Goal: Task Accomplishment & Management: Manage account settings

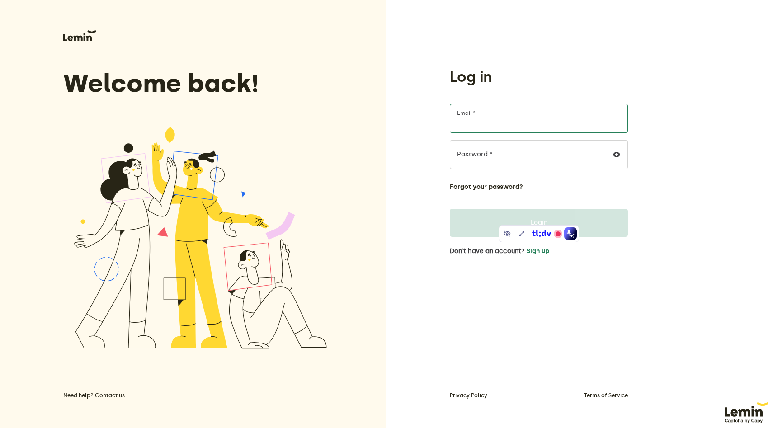
click at [492, 113] on input "Email *" at bounding box center [539, 118] width 178 height 29
click at [0, 427] on com-1password-button at bounding box center [0, 428] width 0 height 0
type input "[PERSON_NAME][EMAIL_ADDRESS][DOMAIN_NAME]"
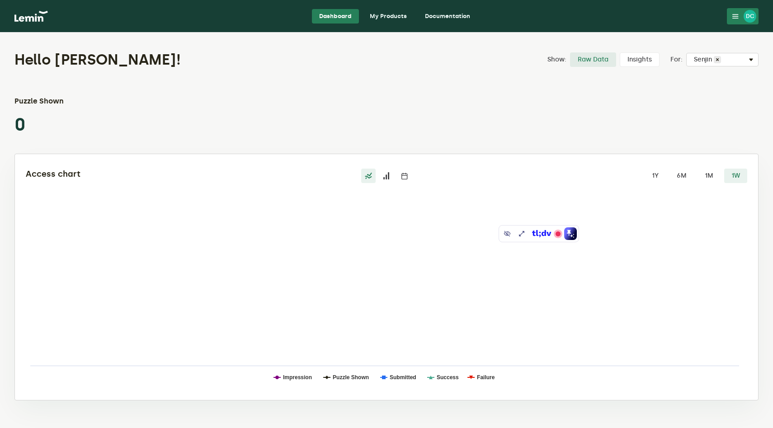
click at [388, 15] on link "My Products" at bounding box center [388, 16] width 52 height 14
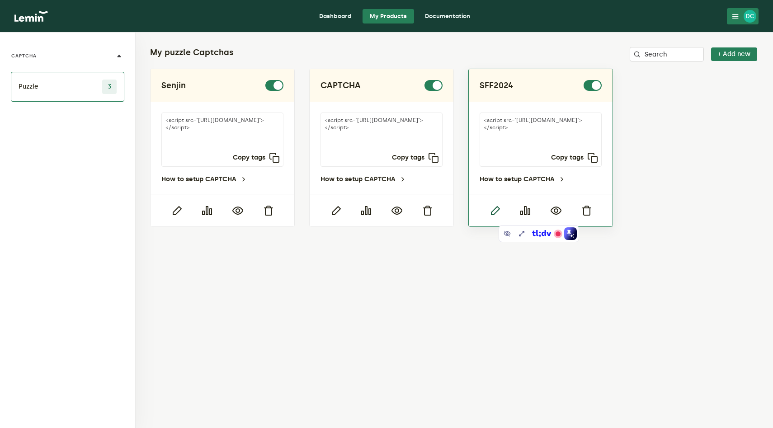
click at [495, 211] on icon "button" at bounding box center [494, 210] width 11 height 11
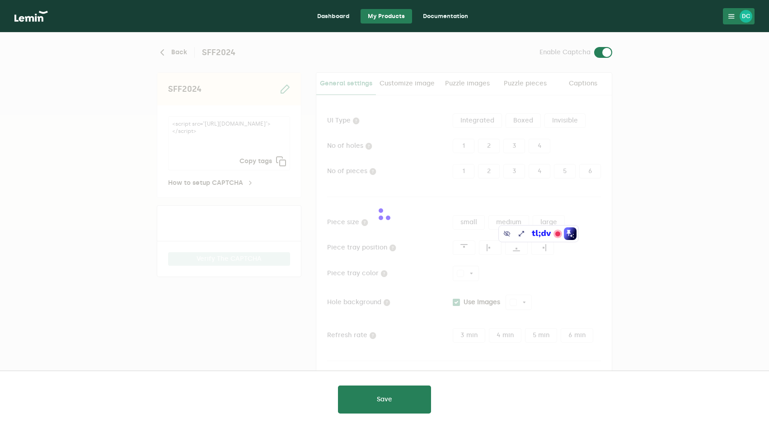
type input "white"
checkbox input "true"
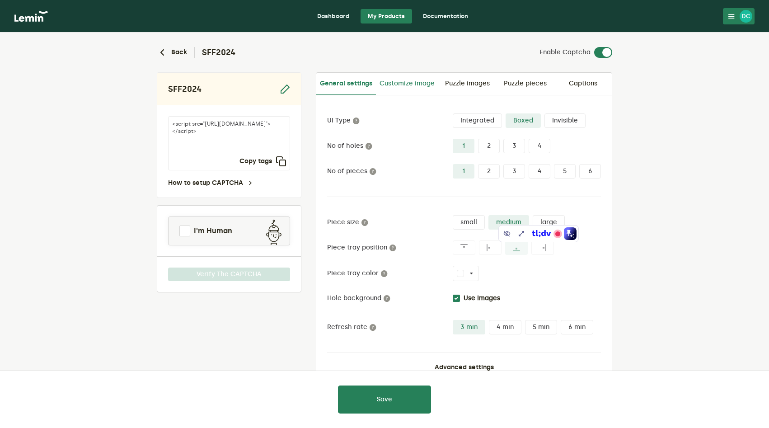
click at [423, 88] on link "Customize image" at bounding box center [407, 84] width 62 height 22
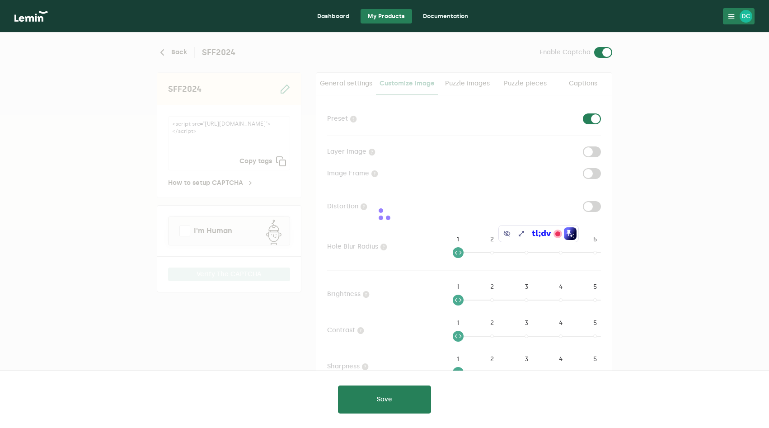
checkbox input "true"
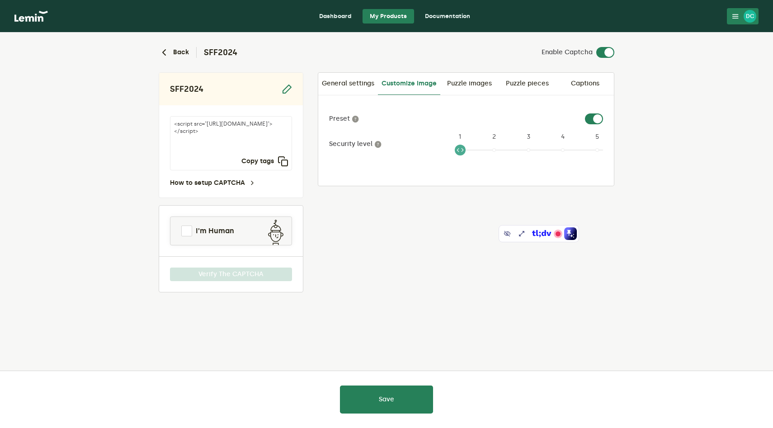
click at [498, 150] on ngx-slider "1 1 2 3 4 5" at bounding box center [529, 153] width 148 height 7
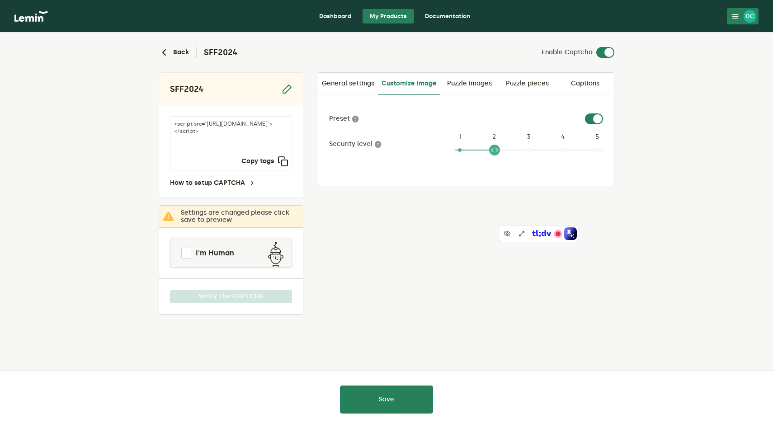
click at [528, 150] on ngx-slider "2 1 2 3 4 5" at bounding box center [529, 153] width 148 height 7
click at [569, 151] on span at bounding box center [529, 149] width 148 height 14
click at [594, 150] on ngx-slider "4 1 2 3 4 5" at bounding box center [529, 153] width 148 height 7
click at [531, 155] on ngx-slider "5 1 2 3 4 5" at bounding box center [529, 153] width 148 height 7
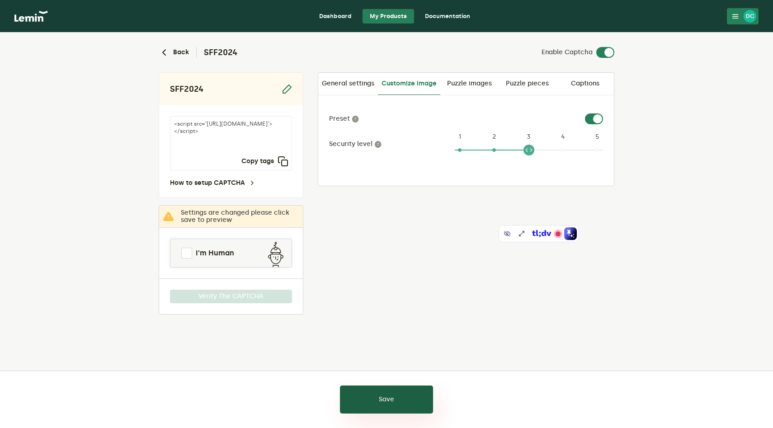
click at [373, 401] on button "Save" at bounding box center [386, 399] width 93 height 28
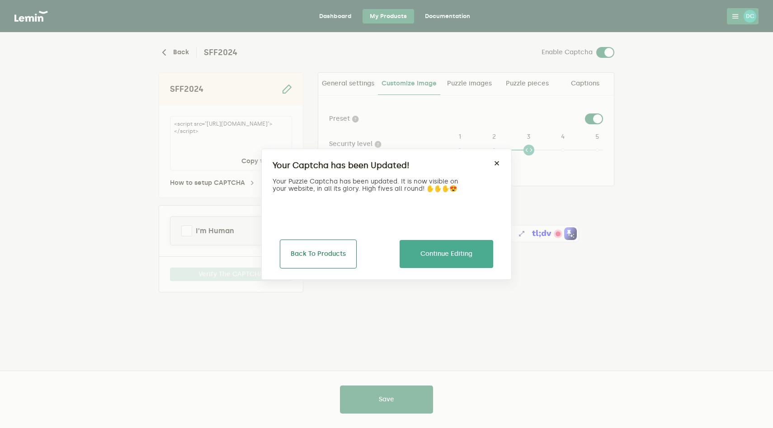
click at [329, 254] on button "Back To Products" at bounding box center [318, 254] width 77 height 29
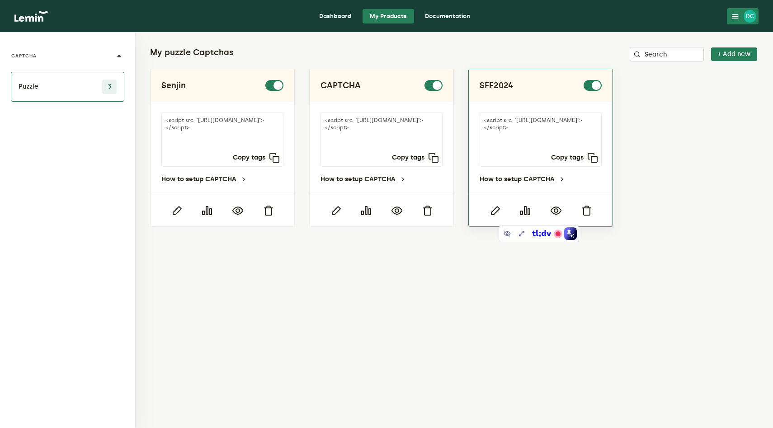
click at [482, 185] on div "<script src="https://api.leminnow.com/captcha/v1/cropped/CROPPED_a6658f9_aa0bce…" at bounding box center [541, 148] width 144 height 92
click at [494, 211] on icon "button" at bounding box center [494, 210] width 11 height 11
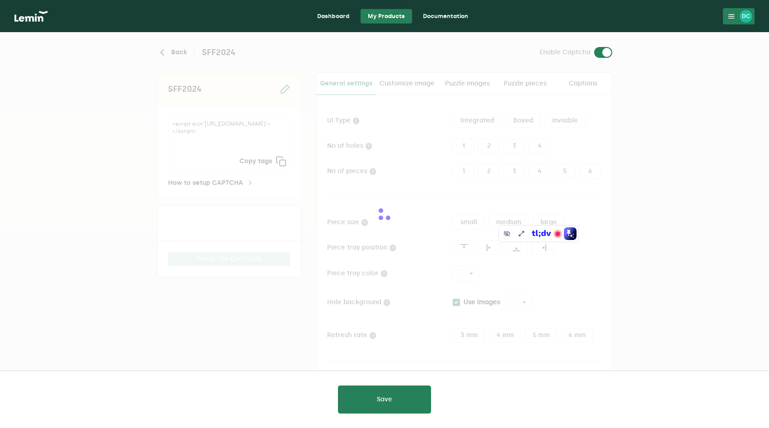
type input "white"
checkbox input "true"
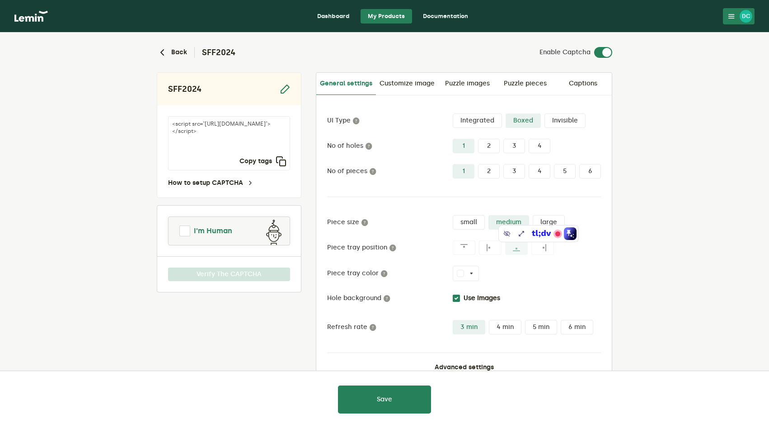
click at [193, 230] on link "I'm Human" at bounding box center [229, 231] width 121 height 22
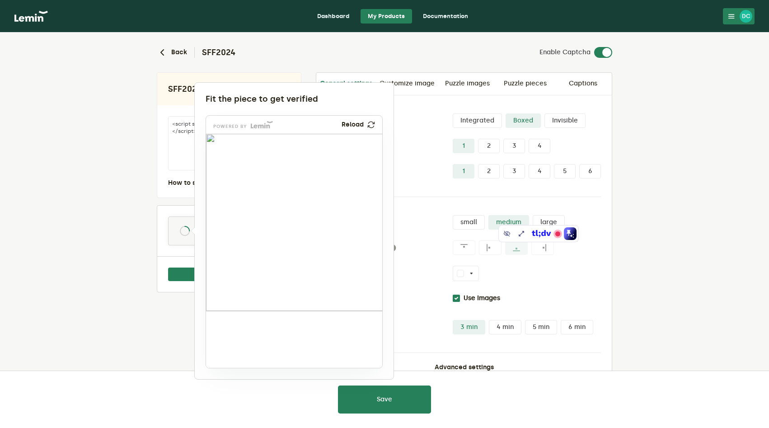
drag, startPoint x: 237, startPoint y: 338, endPoint x: 305, endPoint y: 202, distance: 152.0
click at [305, 202] on img at bounding box center [244, 264] width 292 height 177
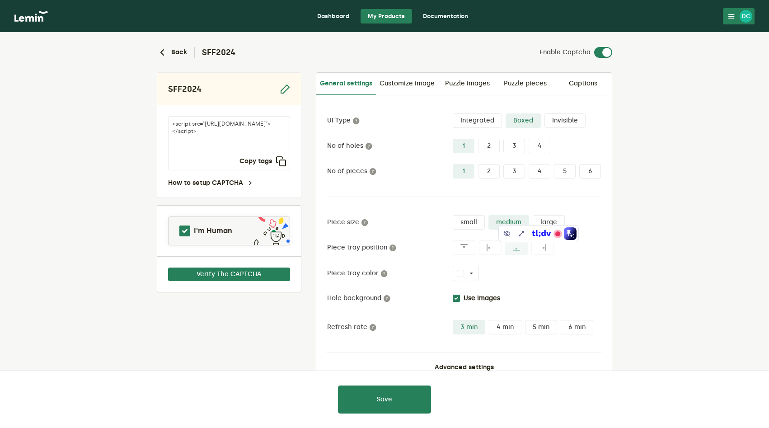
click at [475, 83] on div at bounding box center [384, 214] width 769 height 428
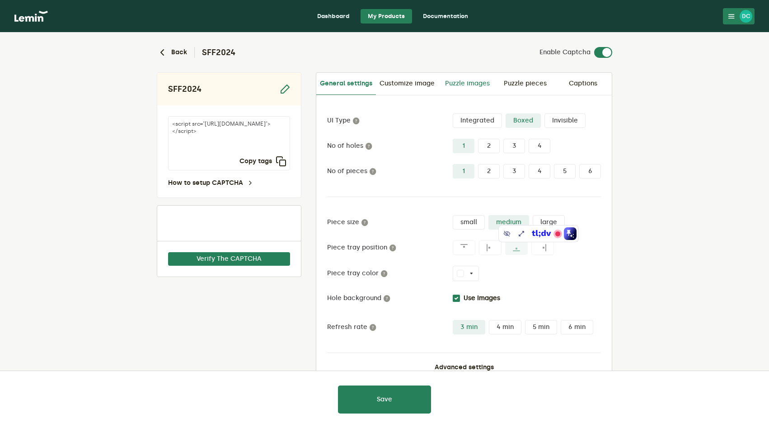
click at [470, 83] on link "Puzzle images" at bounding box center [467, 84] width 58 height 22
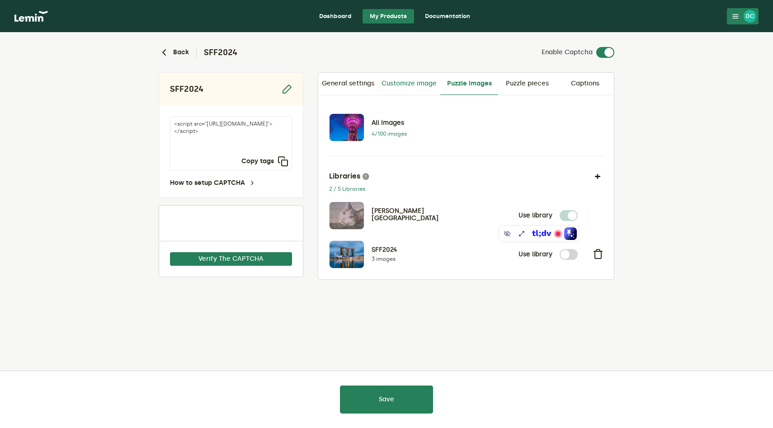
click at [419, 80] on link "Customize image" at bounding box center [409, 84] width 62 height 22
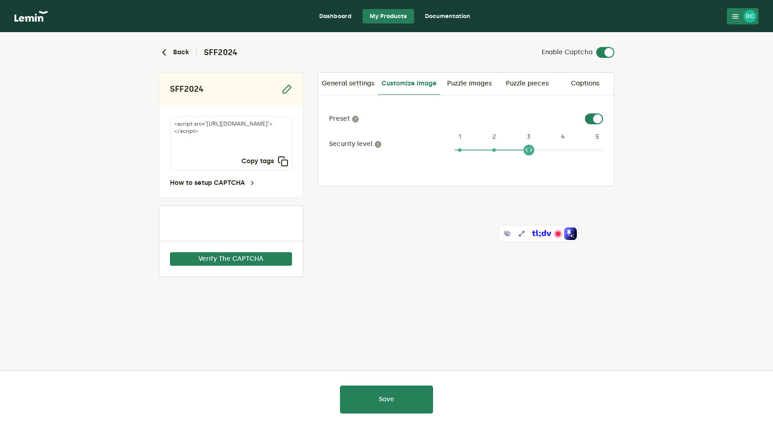
click at [423, 118] on label "Preset" at bounding box center [392, 118] width 126 height 7
click at [564, 150] on ngx-slider "3 1 2 3 4 5" at bounding box center [529, 153] width 148 height 7
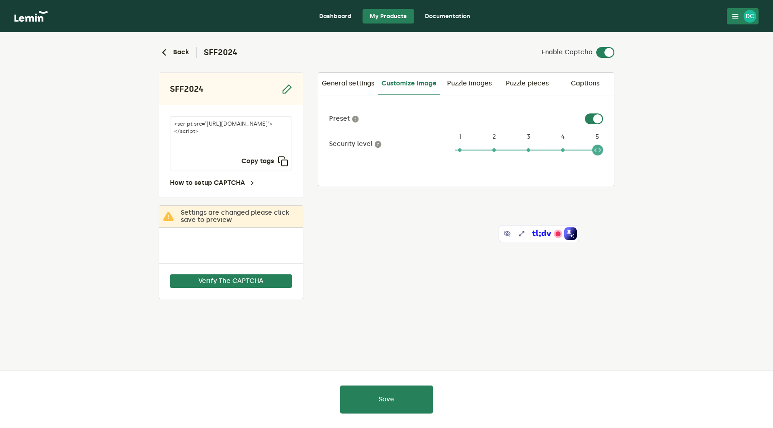
drag, startPoint x: 564, startPoint y: 148, endPoint x: 602, endPoint y: 149, distance: 38.4
click at [602, 149] on span at bounding box center [597, 150] width 11 height 11
click at [464, 86] on link "Puzzle images" at bounding box center [469, 84] width 58 height 22
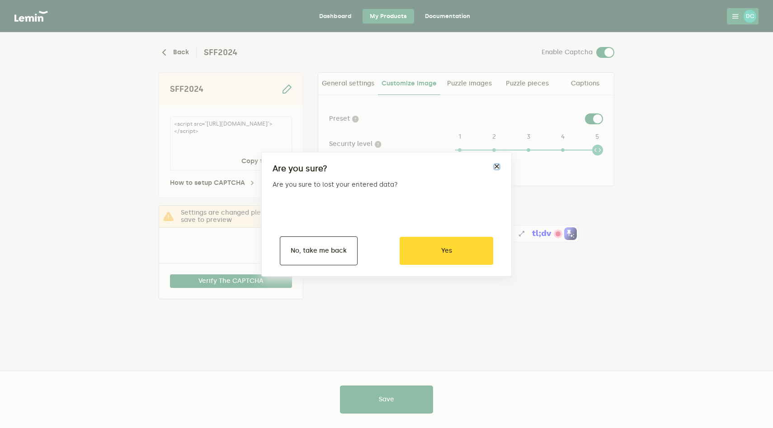
click at [497, 165] on button "×" at bounding box center [496, 166] width 7 height 7
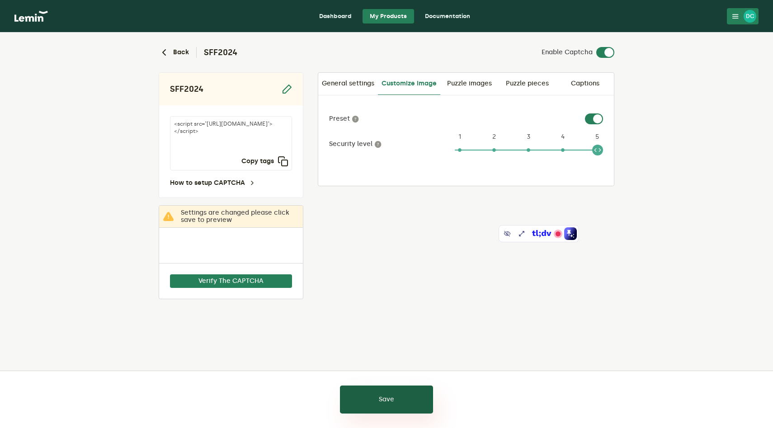
click at [377, 408] on button "Save" at bounding box center [386, 399] width 93 height 28
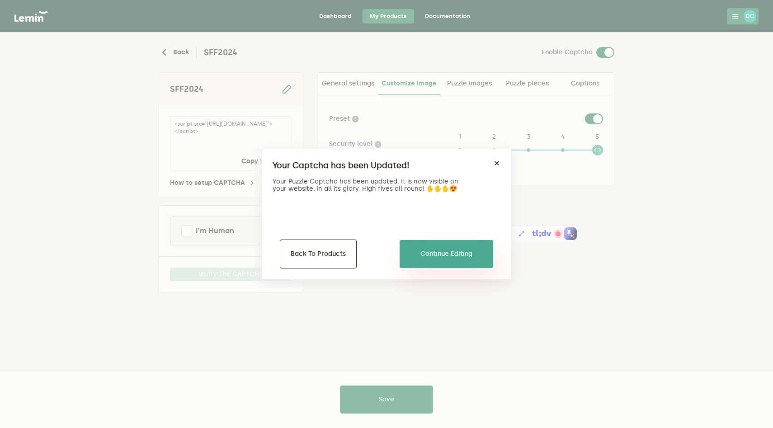
click at [480, 251] on button "Continue Editing" at bounding box center [446, 254] width 94 height 28
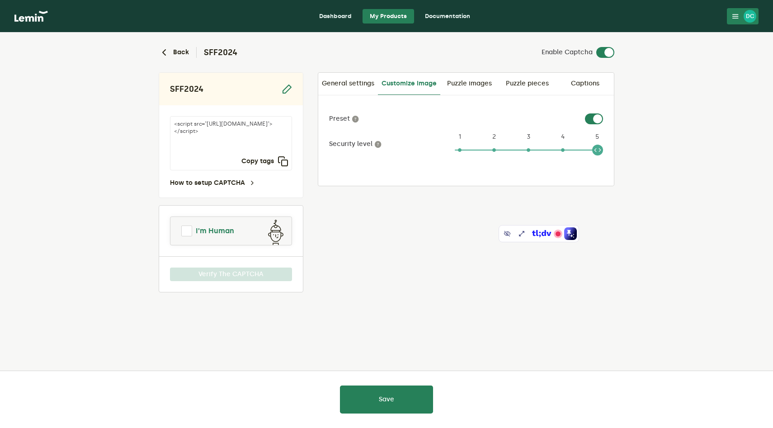
click at [226, 241] on link "I'm Human" at bounding box center [230, 231] width 121 height 22
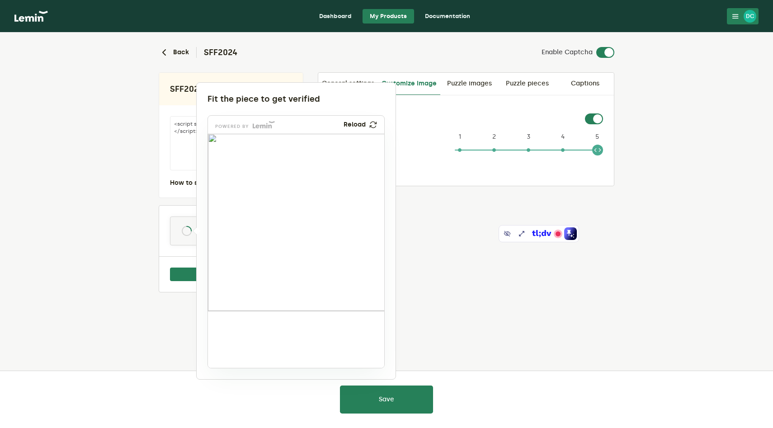
drag, startPoint x: 240, startPoint y: 341, endPoint x: 249, endPoint y: 210, distance: 131.3
click at [249, 210] on img at bounding box center [184, 268] width 292 height 177
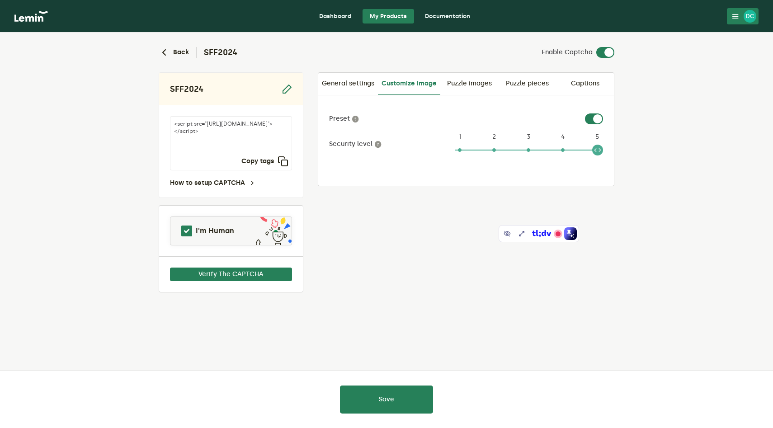
click at [468, 150] on ngx-slider "5 1 2 3 4 5" at bounding box center [529, 153] width 148 height 7
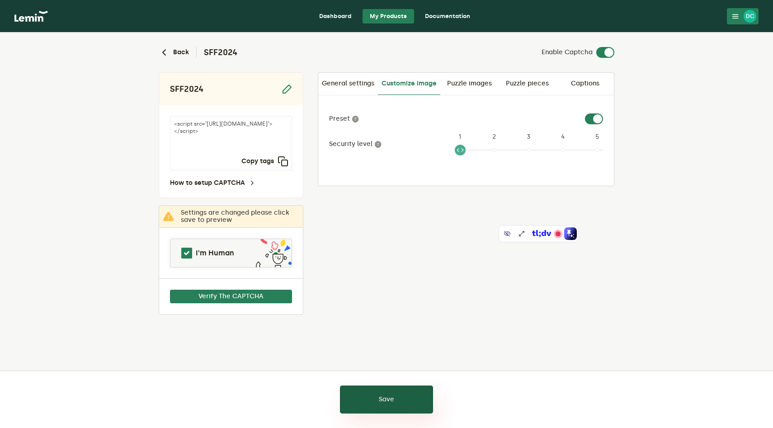
click at [374, 406] on button "Save" at bounding box center [386, 399] width 93 height 28
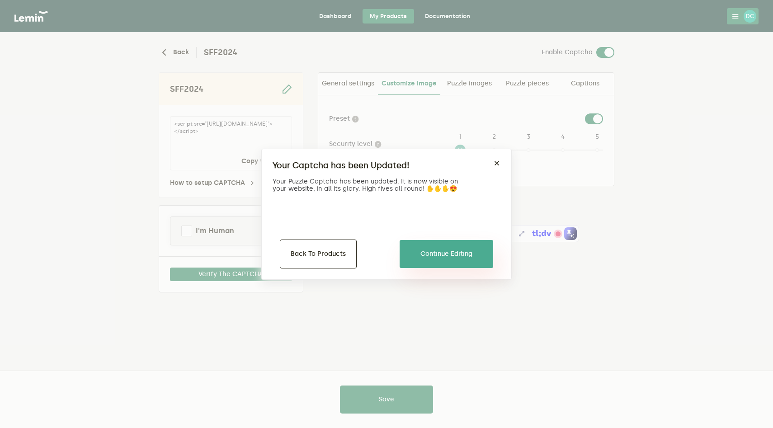
click at [425, 254] on button "Continue Editing" at bounding box center [446, 254] width 94 height 28
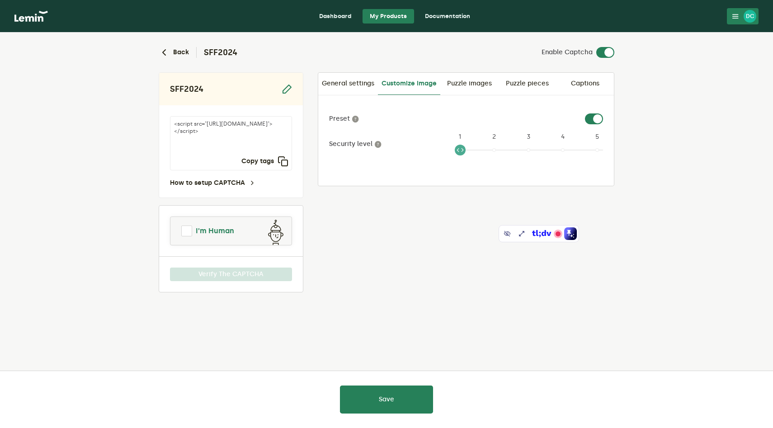
click at [219, 234] on span "I'm Human" at bounding box center [215, 230] width 38 height 11
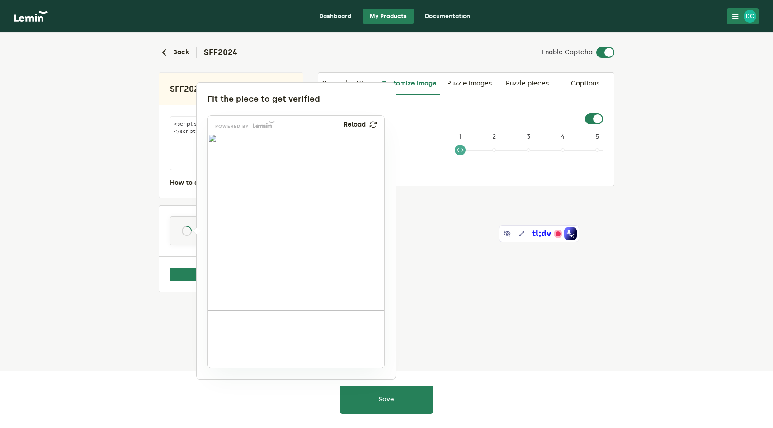
drag, startPoint x: 238, startPoint y: 340, endPoint x: 320, endPoint y: 281, distance: 101.1
click at [320, 281] on img at bounding box center [259, 339] width 292 height 177
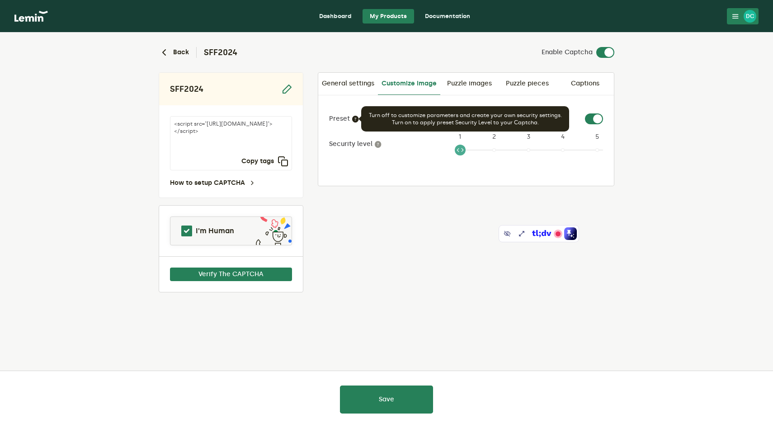
click at [358, 117] on icon at bounding box center [355, 118] width 7 height 7
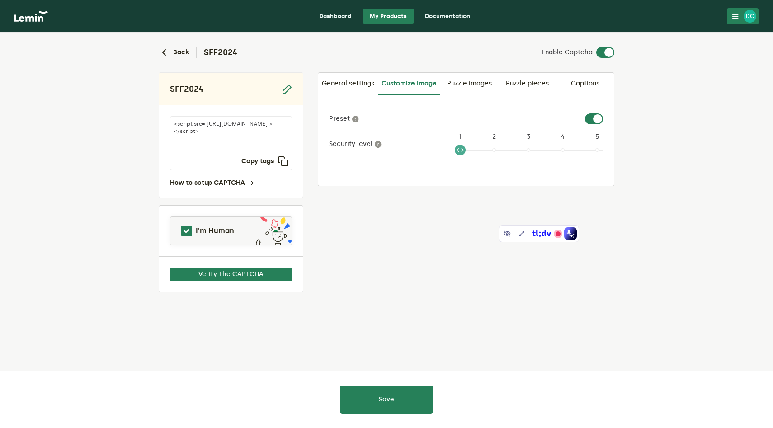
click at [603, 113] on label at bounding box center [603, 113] width 0 height 0
click at [588, 118] on input "checkbox" at bounding box center [590, 118] width 11 height 11
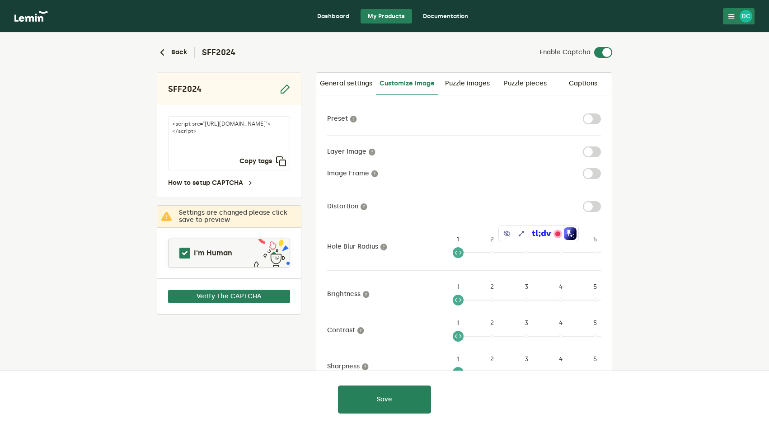
click at [601, 113] on label at bounding box center [601, 113] width 0 height 0
click at [594, 118] on input "checkbox" at bounding box center [588, 118] width 11 height 11
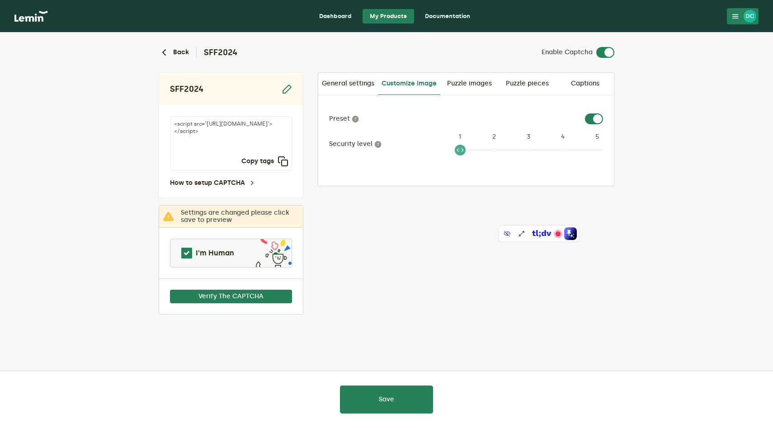
click at [603, 113] on label at bounding box center [603, 113] width 0 height 0
click at [596, 118] on input "checkbox" at bounding box center [590, 118] width 11 height 11
checkbox input "false"
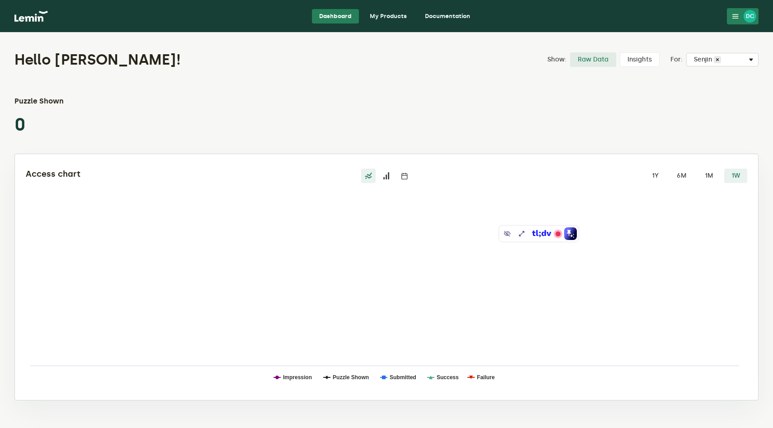
click at [20, 23] on nav "Dashboard My Products Documentation DC DC [PERSON_NAME] [PERSON_NAME][EMAIL_ADD…" at bounding box center [386, 16] width 773 height 33
click at [23, 17] on img at bounding box center [30, 16] width 33 height 11
click at [32, 17] on img at bounding box center [30, 16] width 33 height 11
click at [735, 16] on icon at bounding box center [735, 16] width 7 height 7
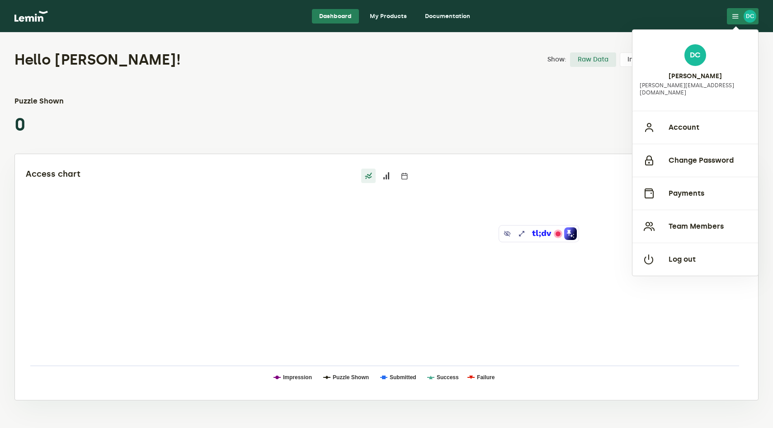
click at [513, 205] on div "Access chart 1Y 6M 1M 1W Created with Highcharts 9.1.2 Impression Puzzle Shown …" at bounding box center [386, 279] width 721 height 221
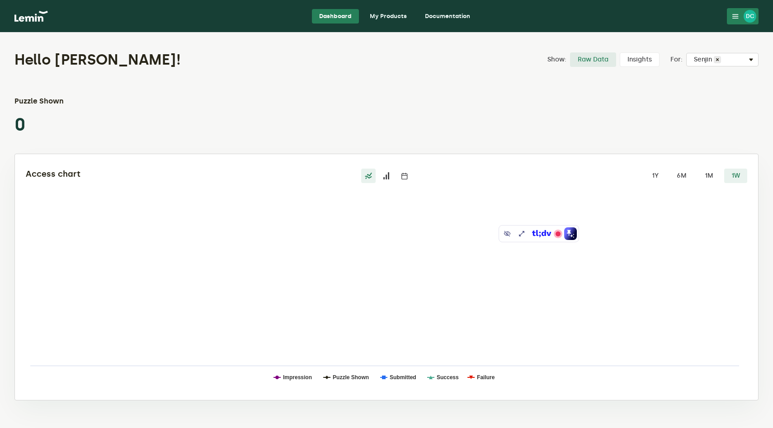
click at [380, 19] on link "My Products" at bounding box center [388, 16] width 52 height 14
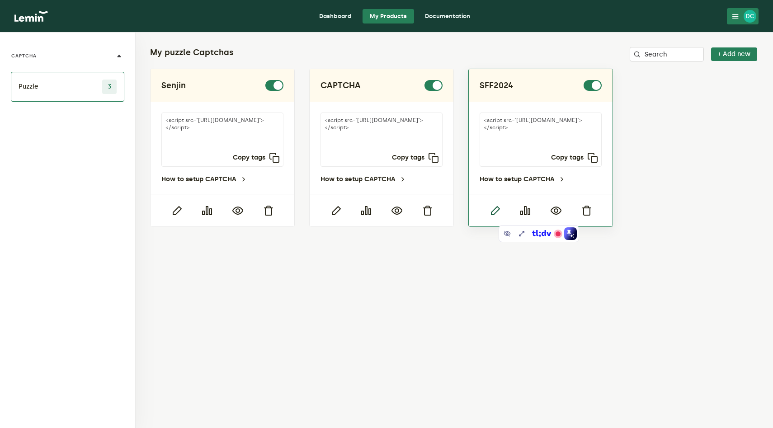
click at [494, 208] on icon "button" at bounding box center [494, 210] width 11 height 11
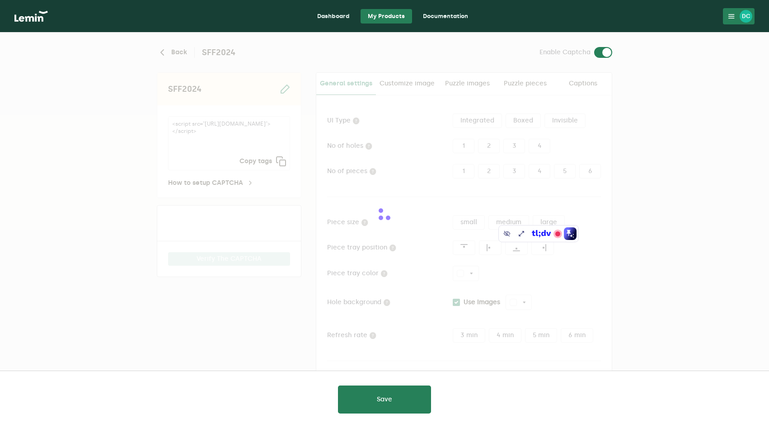
type input "white"
checkbox input "true"
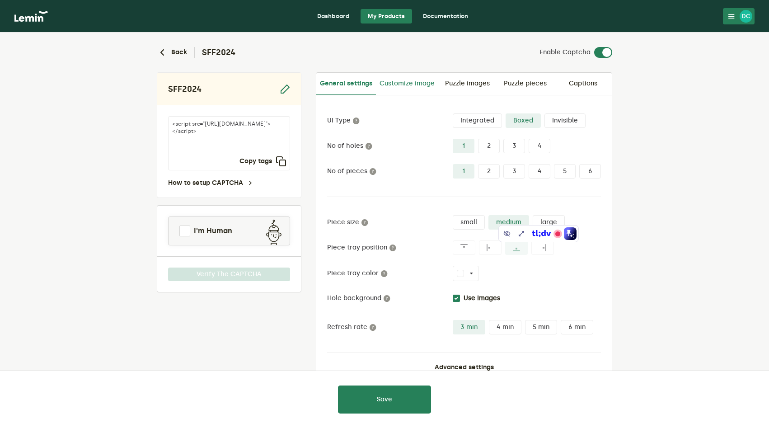
click at [423, 85] on link "Customize image" at bounding box center [407, 84] width 62 height 22
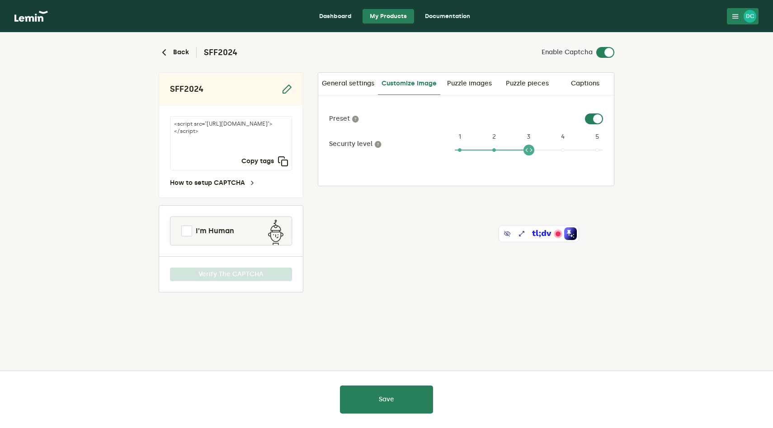
click at [603, 113] on label at bounding box center [603, 113] width 0 height 0
click at [596, 118] on input "checkbox" at bounding box center [590, 118] width 11 height 11
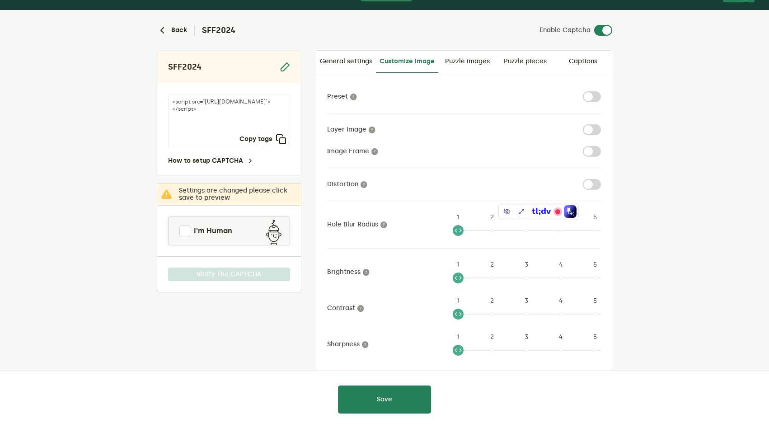
scroll to position [76, 0]
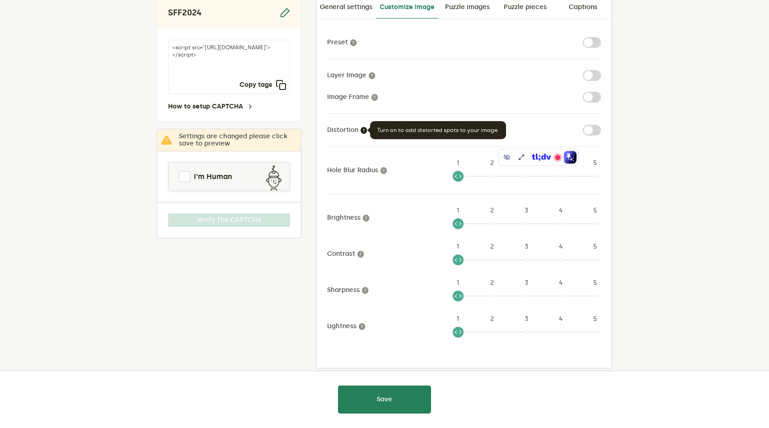
click at [363, 132] on icon at bounding box center [363, 130] width 7 height 7
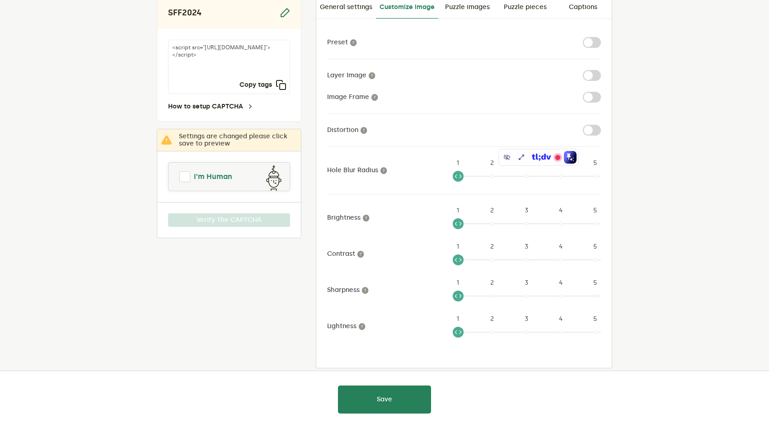
click at [258, 182] on link "I'm Human" at bounding box center [229, 177] width 121 height 22
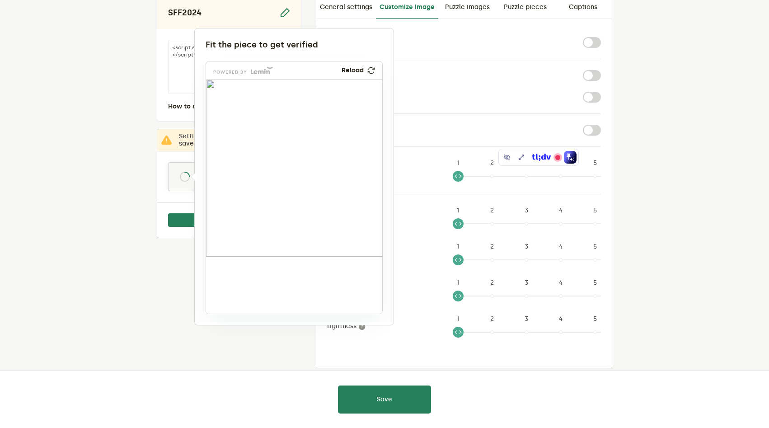
click at [368, 70] on img at bounding box center [370, 70] width 9 height 9
click at [368, 70] on img at bounding box center [371, 71] width 10 height 10
click at [368, 70] on img at bounding box center [371, 70] width 9 height 9
click at [368, 70] on img at bounding box center [370, 70] width 9 height 9
click at [368, 70] on img at bounding box center [371, 71] width 10 height 10
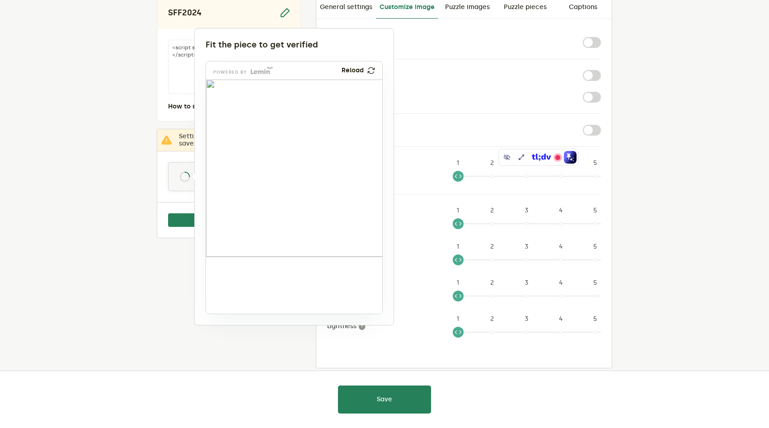
click at [368, 70] on img at bounding box center [370, 70] width 9 height 9
click at [403, 72] on div at bounding box center [384, 214] width 769 height 428
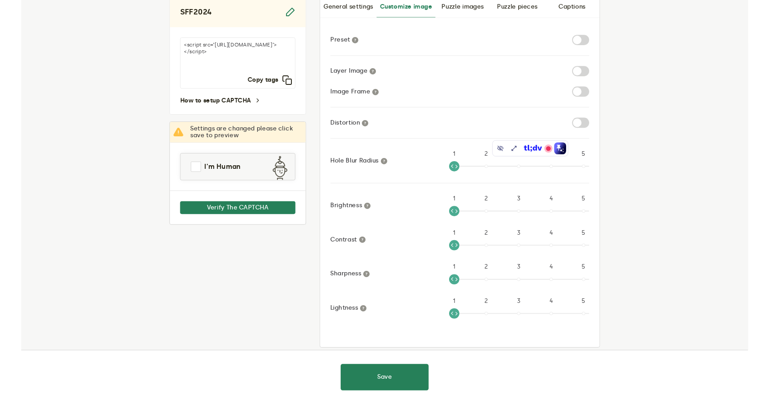
scroll to position [0, 0]
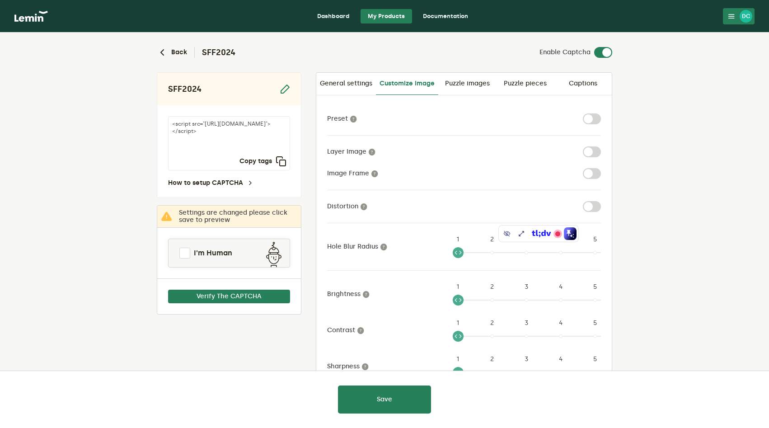
click at [601, 113] on label at bounding box center [601, 113] width 0 height 0
click at [590, 118] on input "checkbox" at bounding box center [588, 118] width 11 height 11
checkbox input "true"
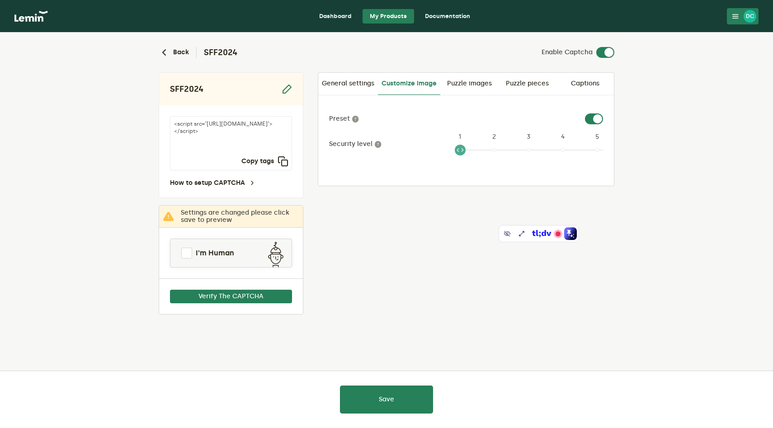
click at [464, 150] on ngx-slider "1 1 2 3 4 5" at bounding box center [529, 153] width 148 height 7
click at [363, 399] on button "Save" at bounding box center [386, 399] width 93 height 28
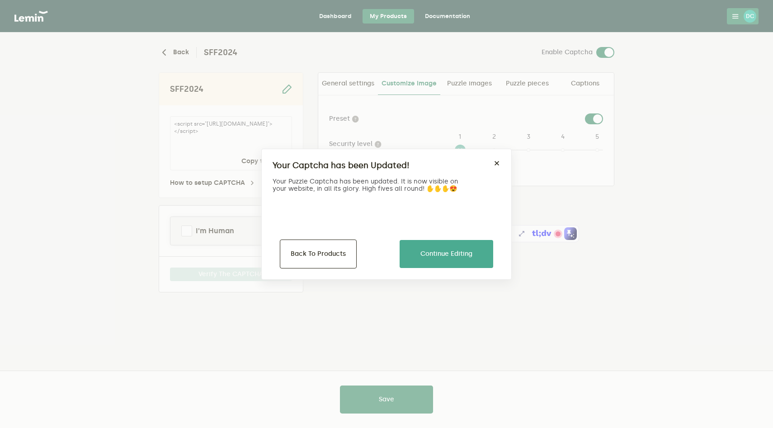
click at [448, 249] on button "Continue Editing" at bounding box center [446, 254] width 94 height 28
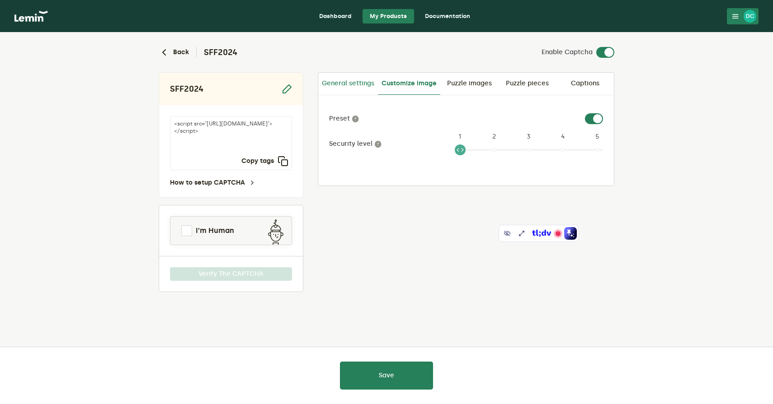
click at [349, 86] on link "General settings" at bounding box center [348, 84] width 60 height 22
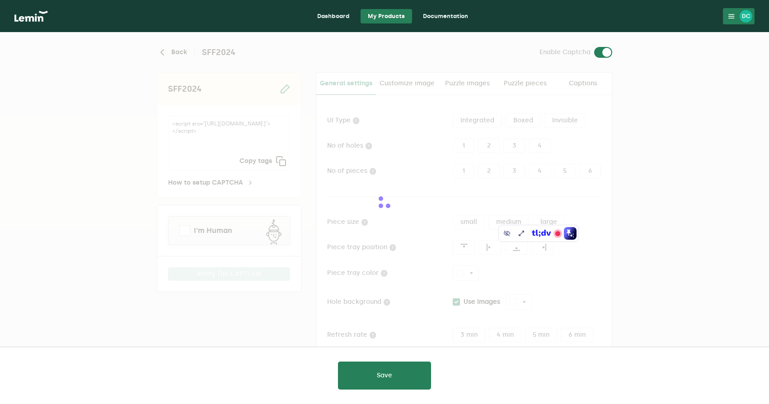
type input "white"
checkbox input "true"
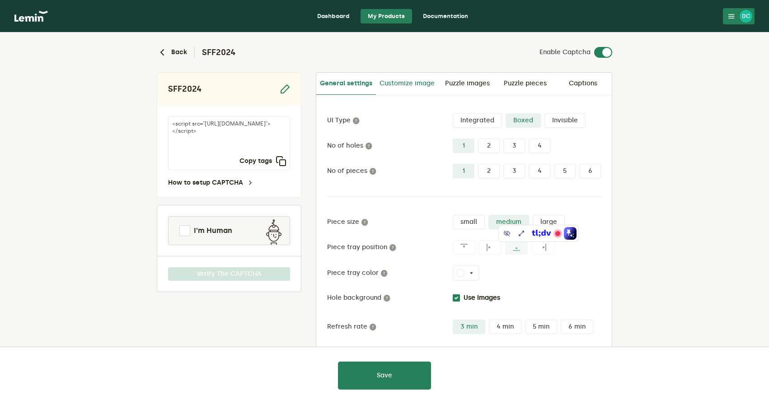
click at [410, 87] on link "Customize image" at bounding box center [407, 84] width 62 height 22
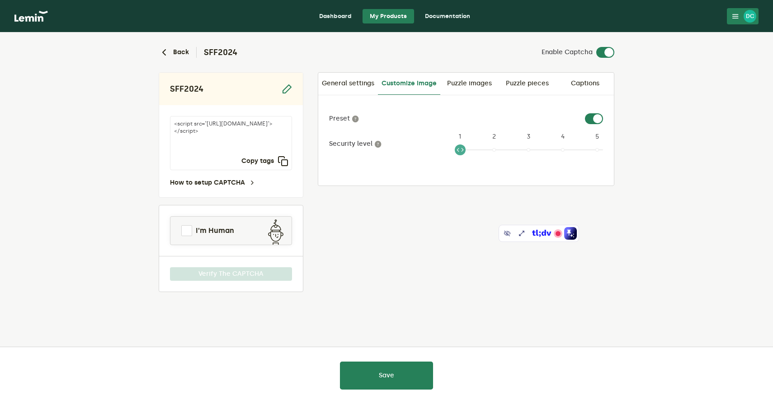
click at [496, 150] on ngx-slider "1 1 2 3 4 5" at bounding box center [529, 153] width 148 height 7
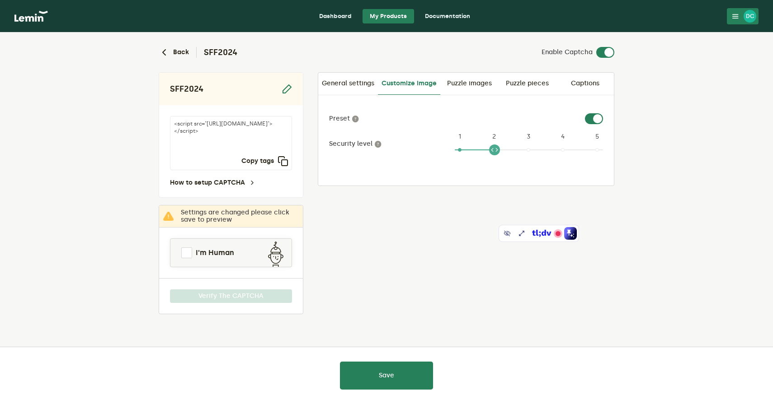
click at [532, 150] on ngx-slider "2 1 2 3 4 5" at bounding box center [529, 153] width 148 height 7
click at [570, 142] on span at bounding box center [529, 149] width 148 height 14
click at [569, 147] on span at bounding box center [529, 149] width 148 height 14
click at [585, 150] on ngx-slider "5 1 2 3 4 5" at bounding box center [529, 153] width 148 height 7
click at [527, 150] on ngx-slider "5 1 2 3 4 5" at bounding box center [529, 153] width 148 height 7
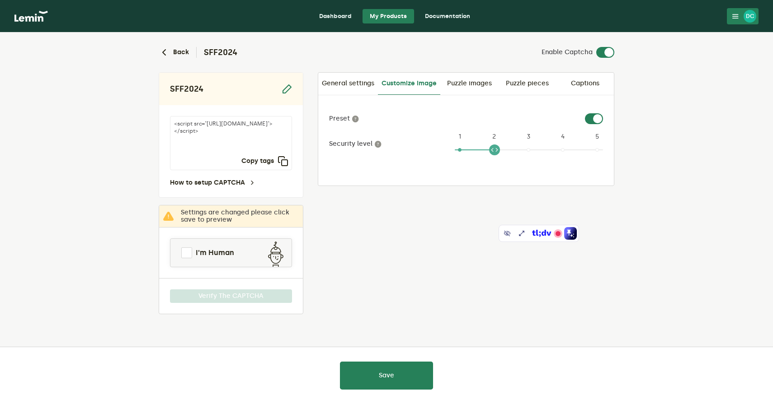
click at [491, 154] on ngx-slider "2 1 2 3 4 5" at bounding box center [529, 153] width 148 height 7
click at [456, 157] on div "Preset Security level 2 1 2 3 4 5" at bounding box center [466, 140] width 296 height 90
click at [462, 150] on ngx-slider "2 1 2 3 4 5" at bounding box center [529, 153] width 148 height 7
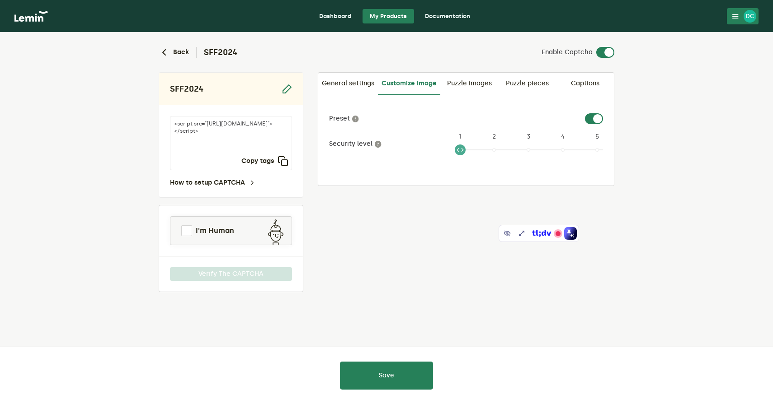
click at [603, 113] on label at bounding box center [603, 113] width 0 height 0
click at [596, 122] on input "checkbox" at bounding box center [590, 118] width 11 height 11
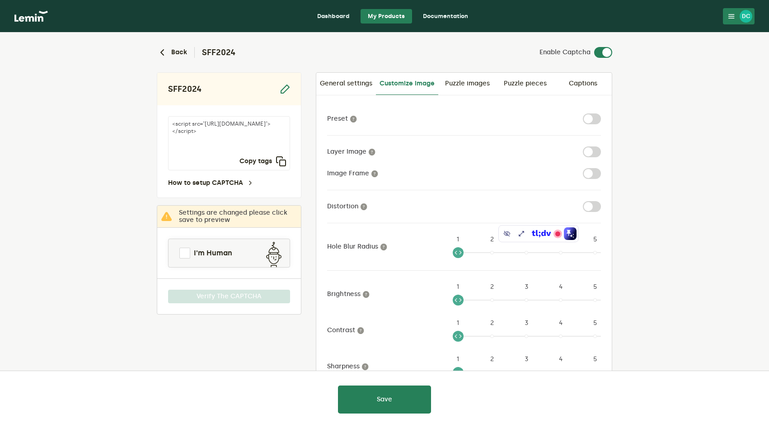
click at [419, 85] on link "Customize image" at bounding box center [407, 84] width 62 height 23
click at [347, 88] on link "General settings" at bounding box center [346, 84] width 60 height 22
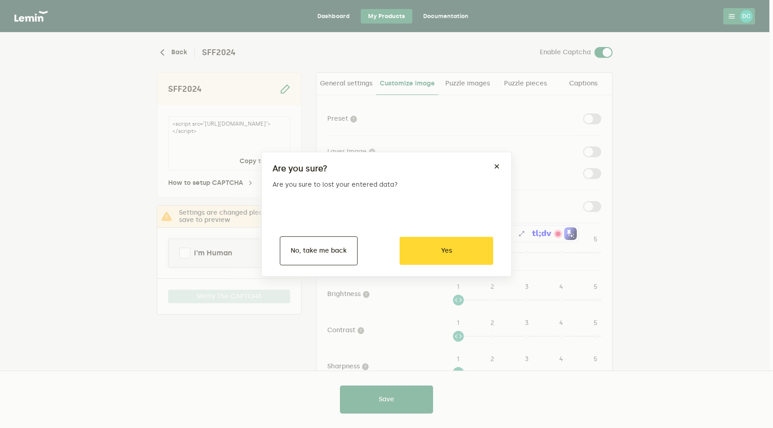
click at [401, 88] on div "Are you sure? × Are you sure to lost your entered data? Yes No No, take me back" at bounding box center [386, 214] width 773 height 428
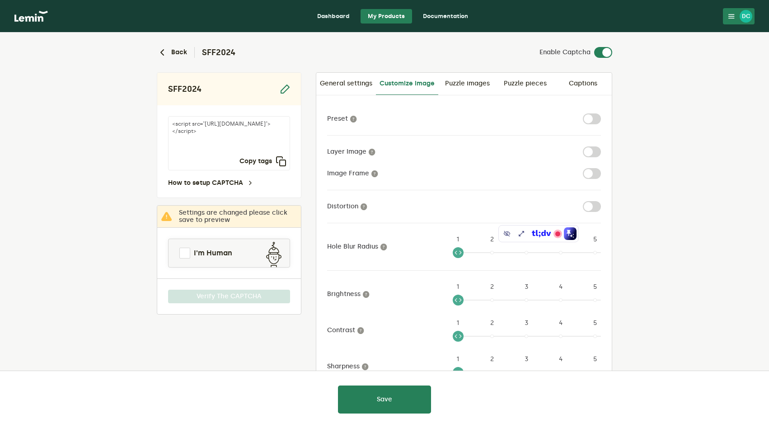
click at [601, 113] on label at bounding box center [601, 113] width 0 height 0
click at [588, 117] on input "checkbox" at bounding box center [588, 118] width 11 height 11
checkbox input "true"
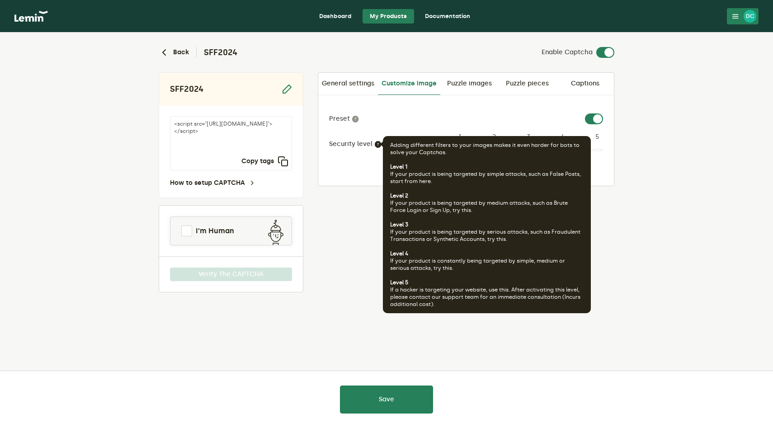
click at [377, 146] on icon at bounding box center [377, 144] width 7 height 7
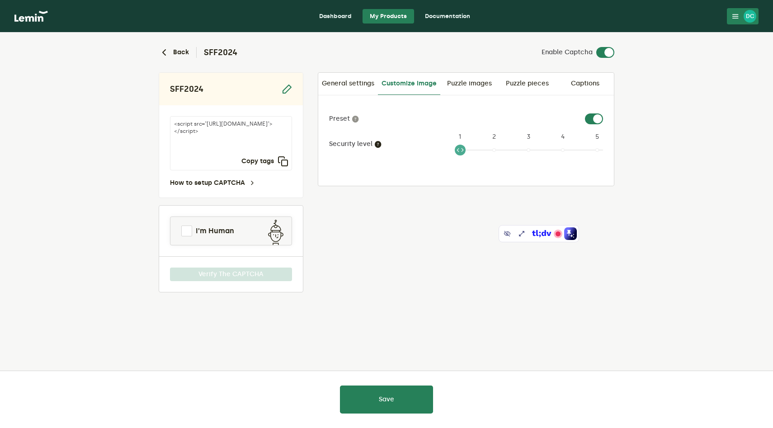
click at [377, 146] on icon at bounding box center [377, 144] width 7 height 7
click at [375, 137] on div "Security level Adding different filters to your images makes it even harder for…" at bounding box center [466, 143] width 274 height 25
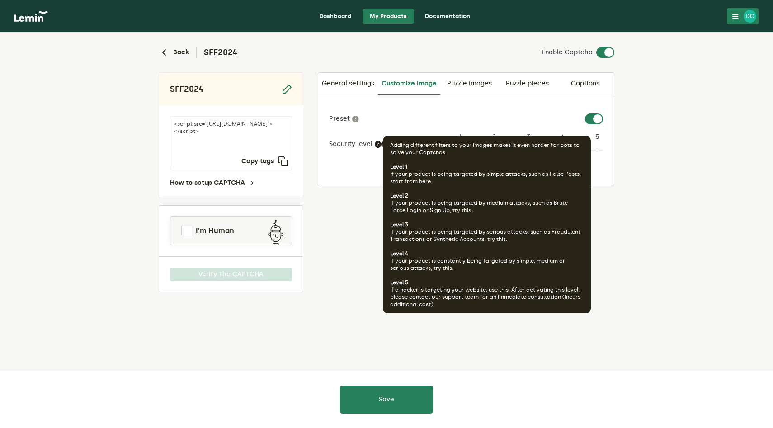
click at [374, 142] on icon at bounding box center [377, 144] width 7 height 7
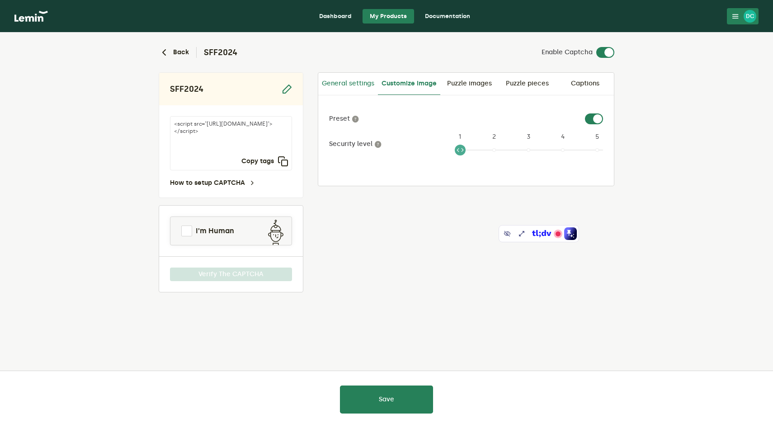
click at [354, 81] on link "General settings" at bounding box center [348, 84] width 60 height 22
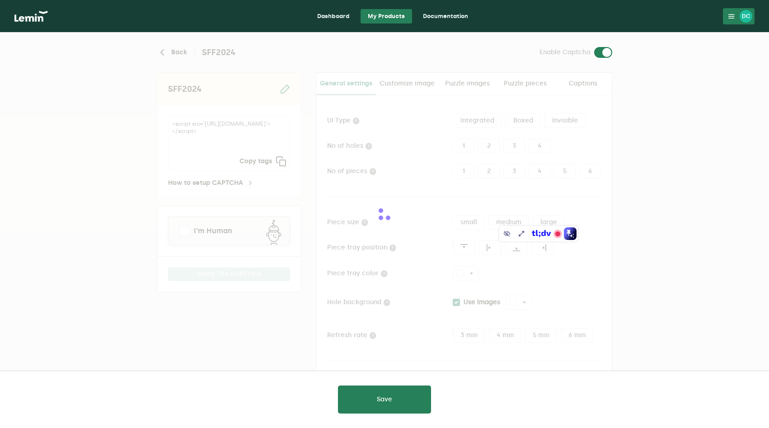
type input "white"
checkbox input "true"
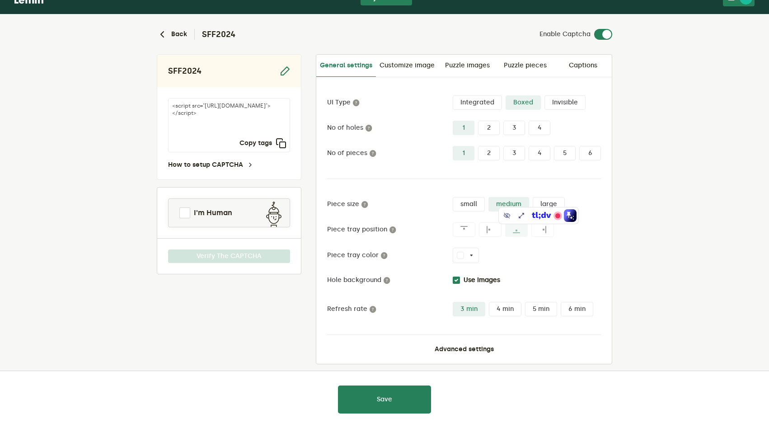
scroll to position [19, 0]
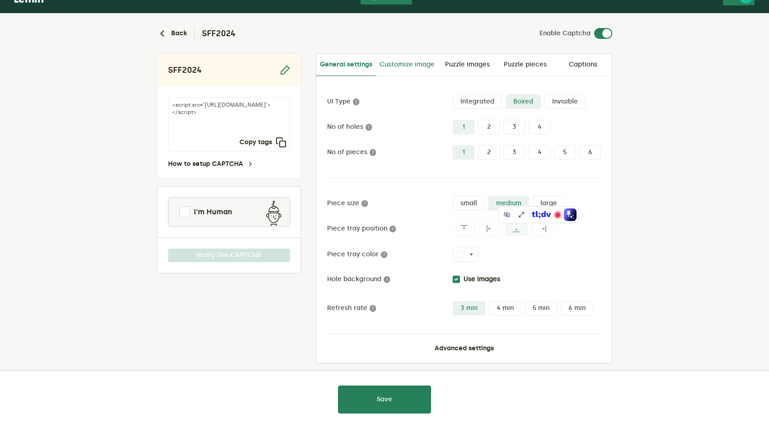
click at [394, 66] on link "Customize image" at bounding box center [407, 65] width 62 height 22
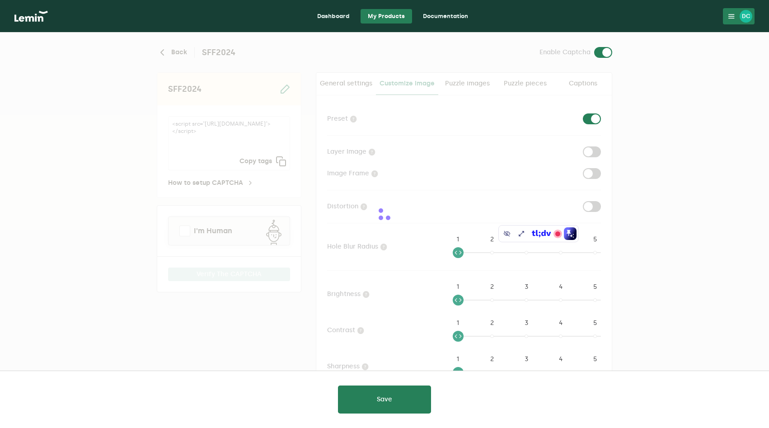
checkbox input "true"
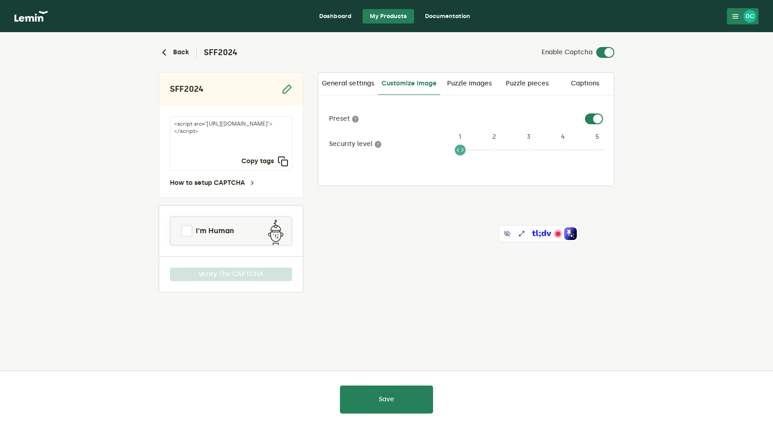
click at [464, 89] on link "Puzzle images" at bounding box center [469, 84] width 58 height 22
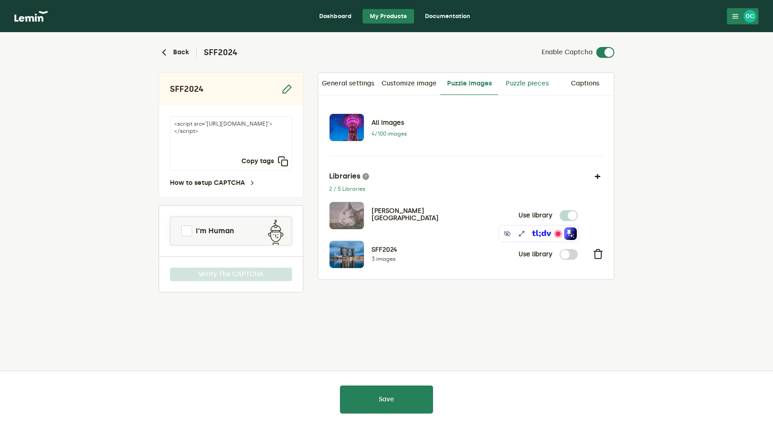
click at [521, 88] on link "Puzzle pieces" at bounding box center [527, 84] width 58 height 22
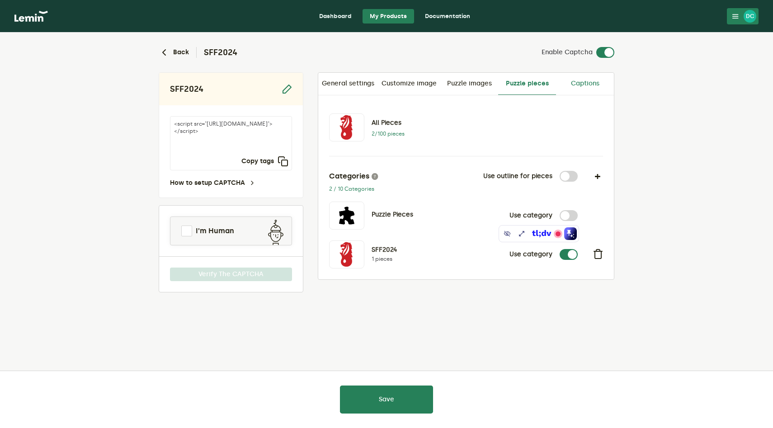
click at [570, 81] on link "Captions" at bounding box center [585, 84] width 58 height 22
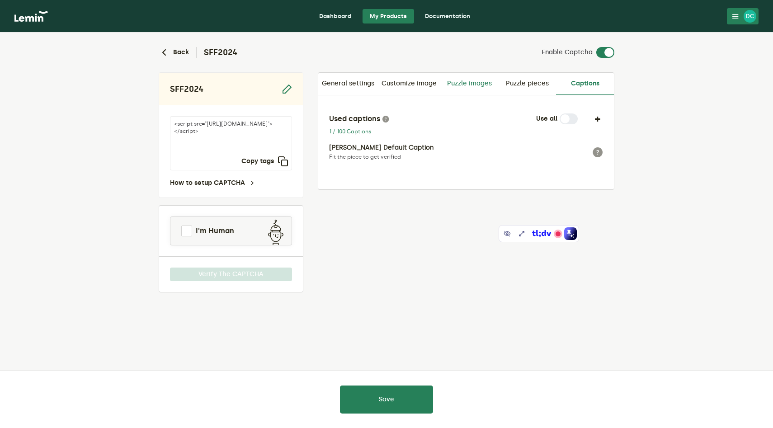
click at [470, 86] on link "Puzzle images" at bounding box center [469, 84] width 58 height 22
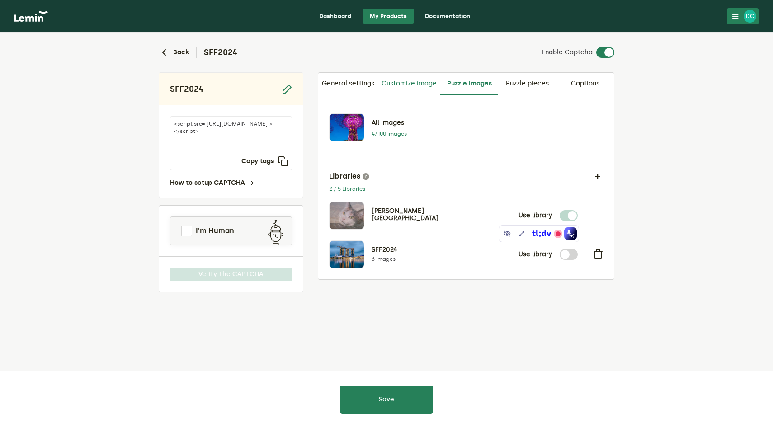
click at [419, 86] on link "Customize image" at bounding box center [409, 84] width 62 height 22
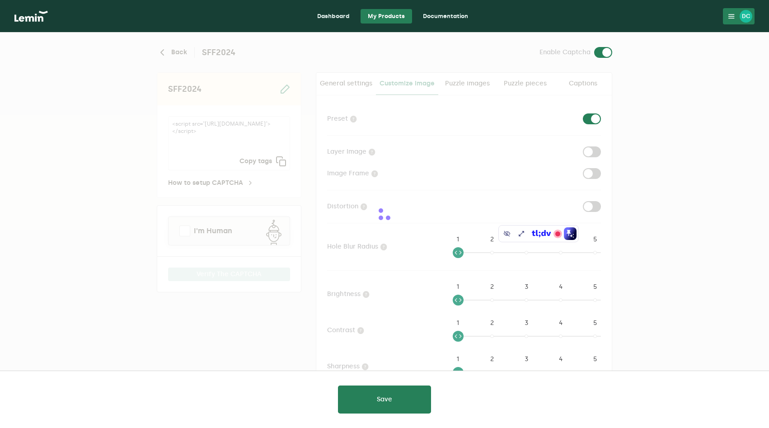
checkbox input "true"
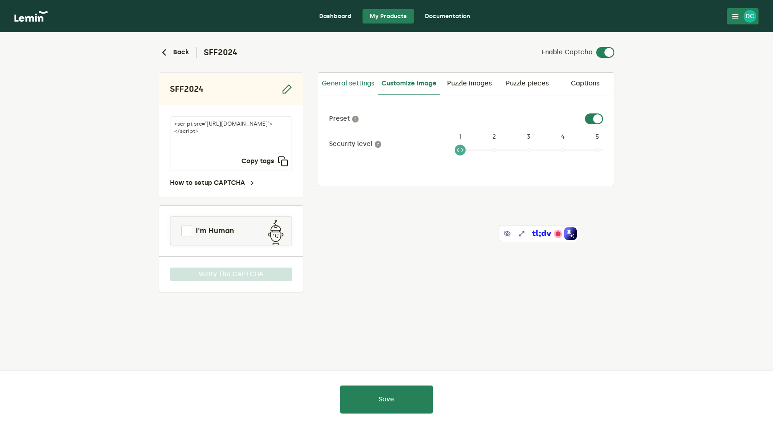
click at [344, 84] on link "General settings" at bounding box center [348, 84] width 60 height 22
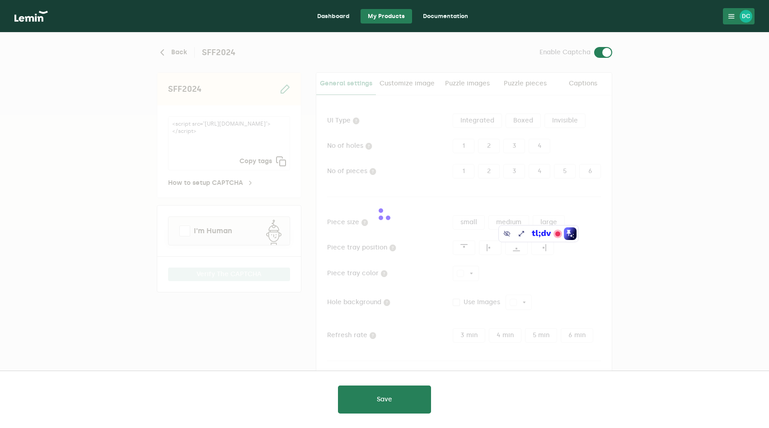
type input "white"
checkbox input "true"
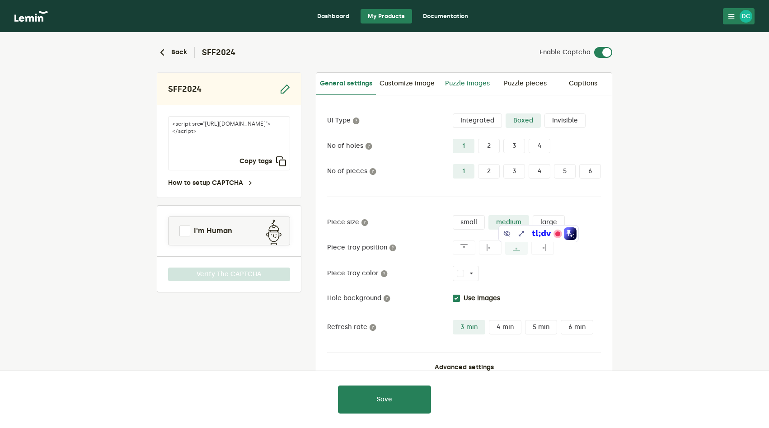
click at [483, 88] on link "Puzzle images" at bounding box center [467, 84] width 58 height 22
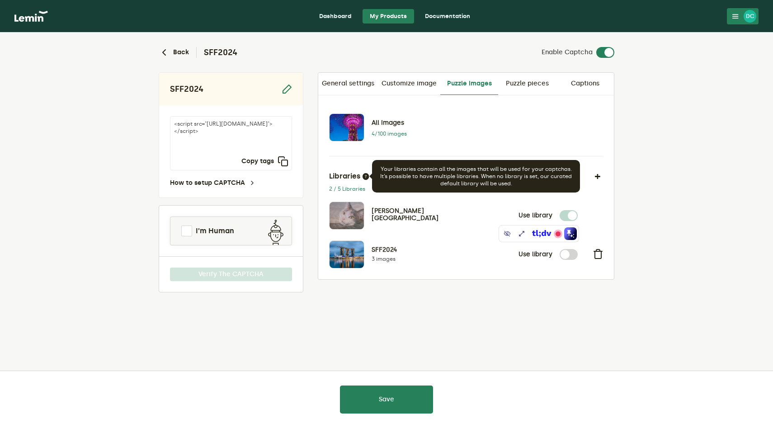
click at [366, 176] on icon at bounding box center [365, 176] width 7 height 7
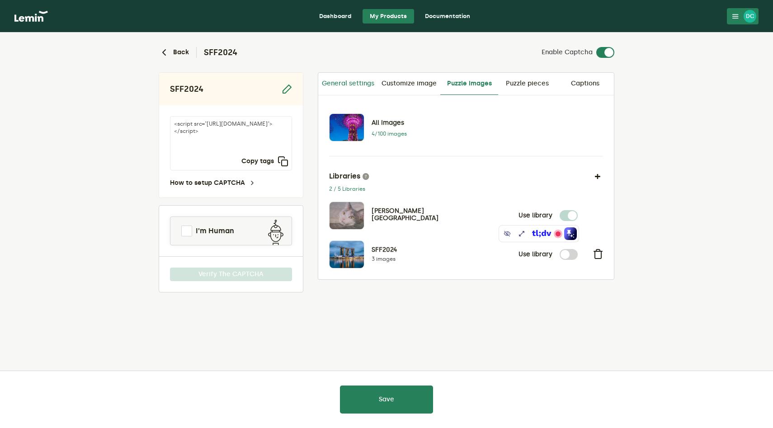
click at [359, 91] on link "General settings" at bounding box center [348, 84] width 60 height 22
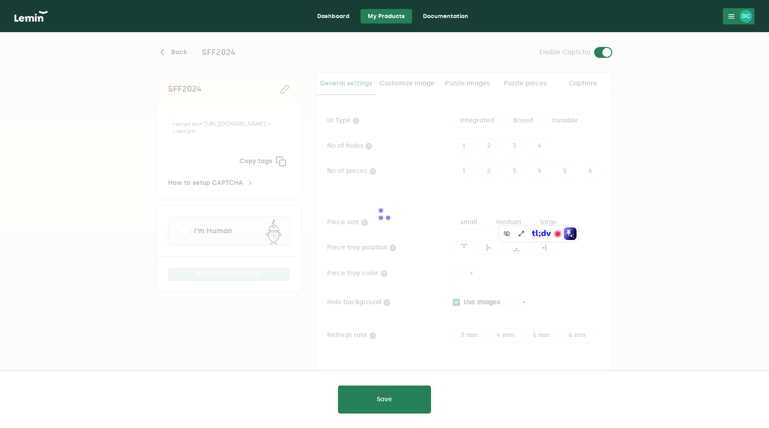
type input "white"
checkbox input "true"
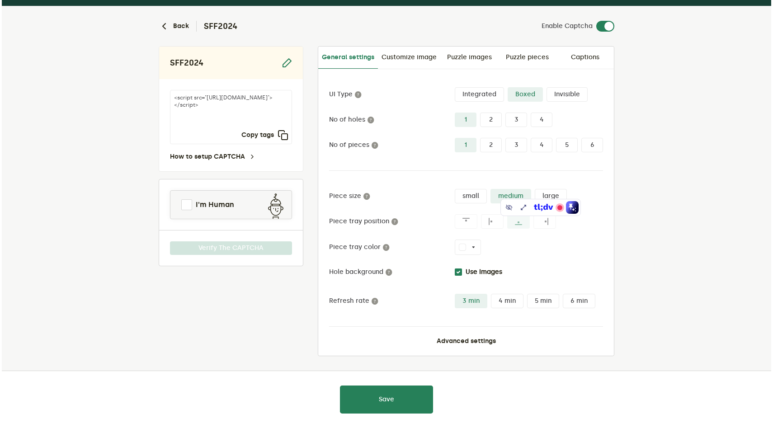
scroll to position [27, 0]
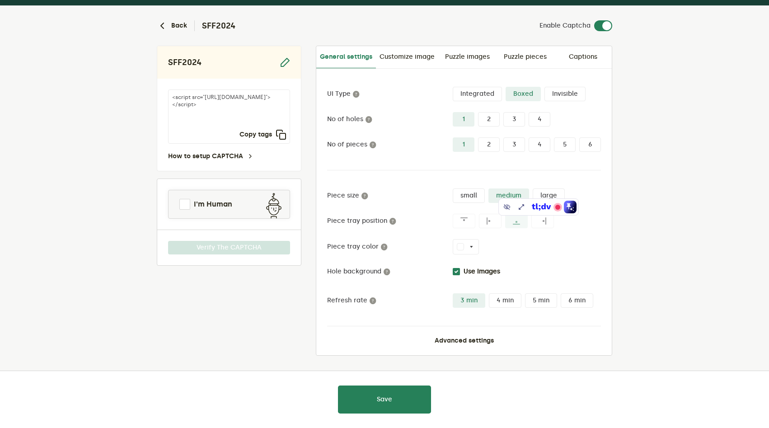
click at [448, 345] on div "UI Type Integrated Boxed Invisible No of holes 1 2 3 4 No of pieces 1 2 3 4 5 6…" at bounding box center [464, 212] width 296 height 286
click at [448, 341] on button "Advanced settings" at bounding box center [464, 340] width 59 height 7
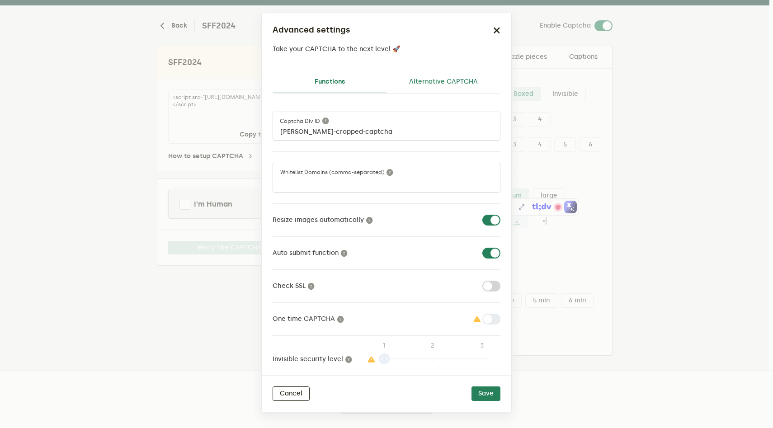
click at [464, 89] on link "Alternative CAPTCHA" at bounding box center [443, 82] width 114 height 22
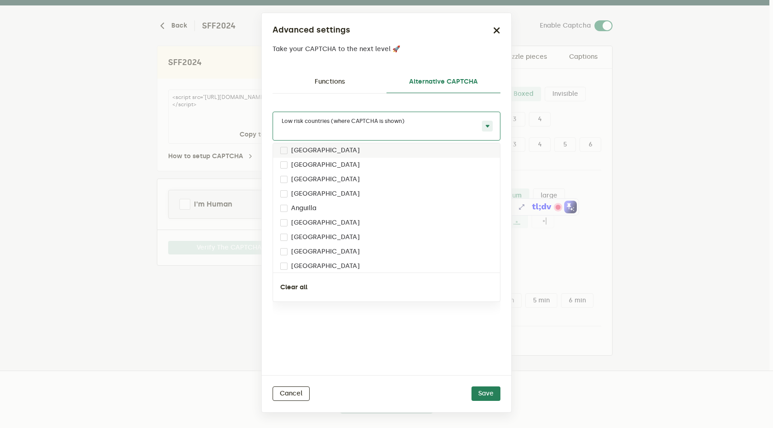
click at [469, 123] on div "Low risk countries (where CAPTCHA is shown)" at bounding box center [386, 126] width 228 height 29
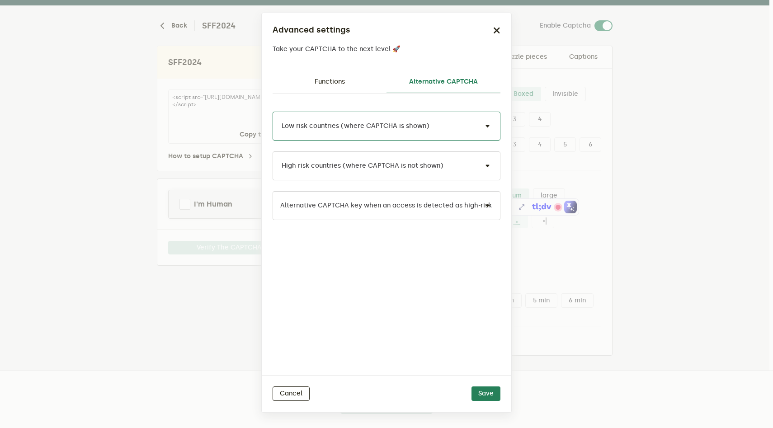
click at [487, 127] on span at bounding box center [487, 126] width 11 height 11
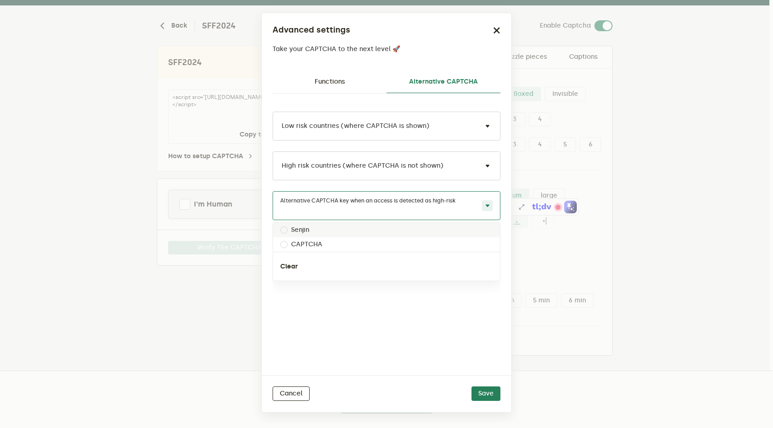
click at [361, 206] on input "text" at bounding box center [377, 211] width 194 height 11
click at [327, 324] on div "Low risk countries (where CAPTCHA is shown) High risk countries (where CAPTCHA …" at bounding box center [386, 235] width 228 height 282
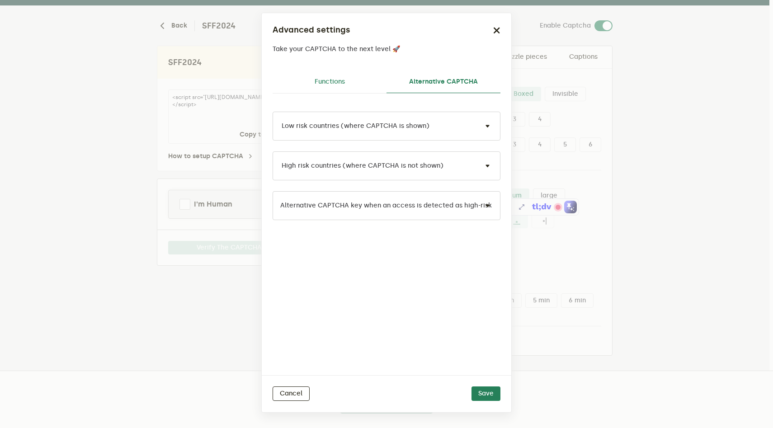
click at [324, 80] on link "Functions" at bounding box center [329, 82] width 114 height 22
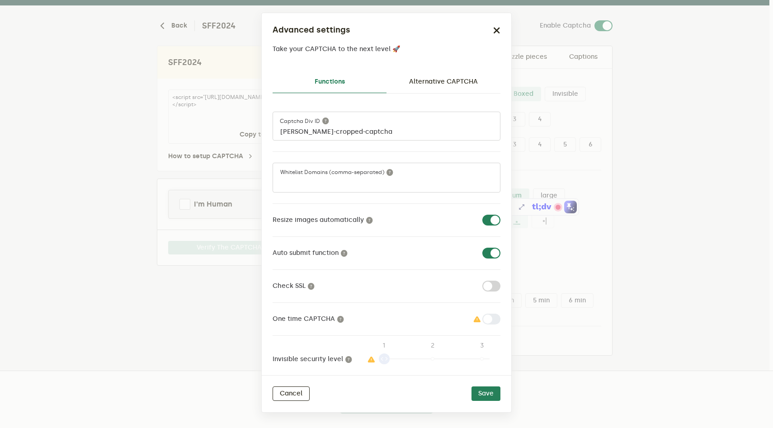
scroll to position [15, 0]
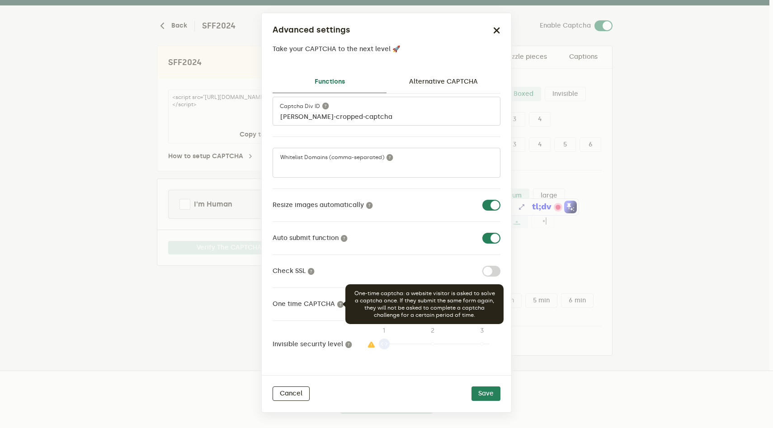
click at [335, 308] on span "One time CAPTCHA One-time captcha: a website visitor is asked to solve a captch…" at bounding box center [308, 304] width 76 height 11
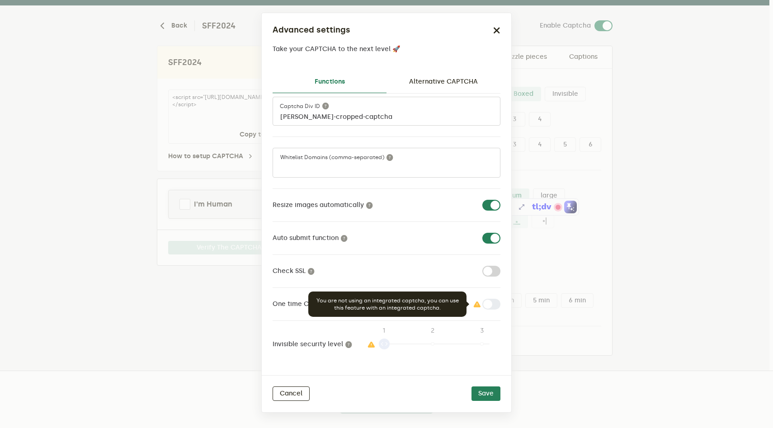
click at [473, 305] on icon at bounding box center [476, 304] width 7 height 7
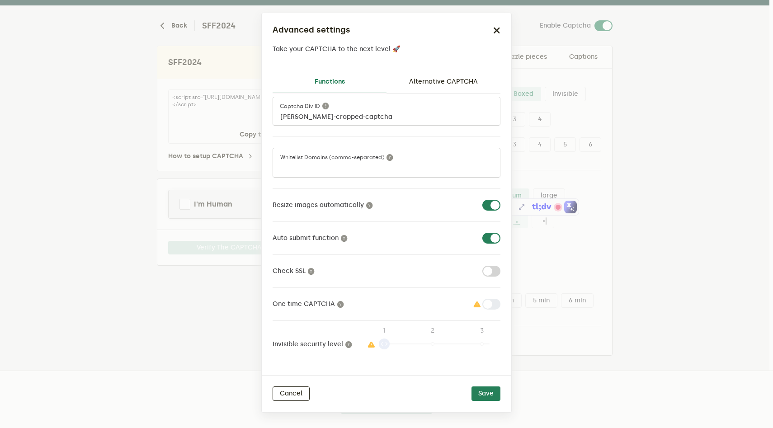
click at [500, 299] on label at bounding box center [500, 299] width 0 height 0
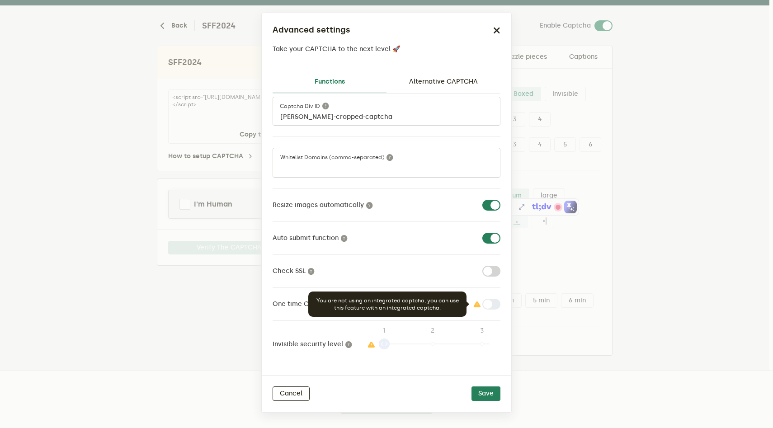
drag, startPoint x: 471, startPoint y: 305, endPoint x: 451, endPoint y: 300, distance: 21.0
click at [459, 300] on body "Dashboard My Products Documentation DC DC [PERSON_NAME] [PERSON_NAME][EMAIL_ADD…" at bounding box center [386, 200] width 773 height 455
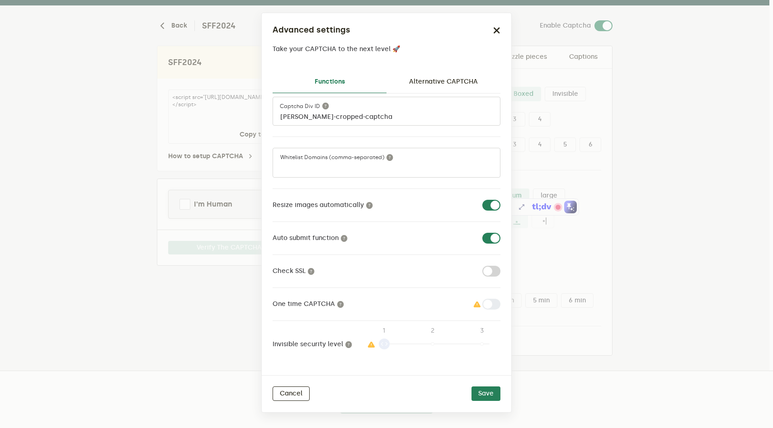
click at [421, 342] on div "1 1 2 3" at bounding box center [428, 344] width 127 height 25
click at [428, 342] on div "1 1 2 3" at bounding box center [428, 344] width 127 height 25
click at [347, 346] on icon at bounding box center [348, 344] width 7 height 7
click at [368, 345] on icon at bounding box center [371, 344] width 8 height 7
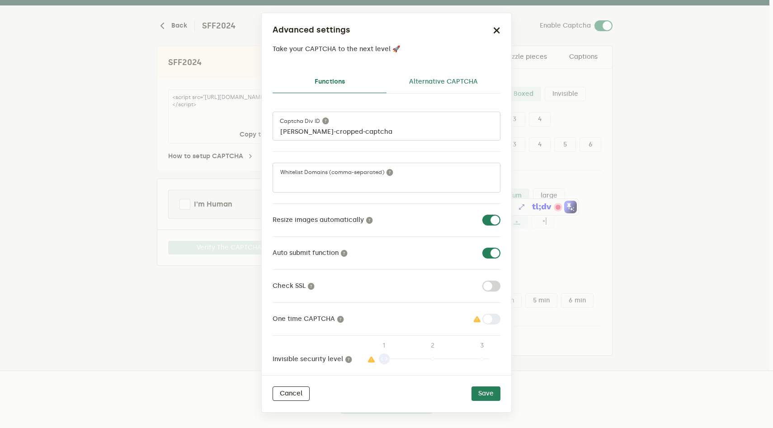
click at [456, 90] on link "Alternative CAPTCHA" at bounding box center [443, 82] width 114 height 22
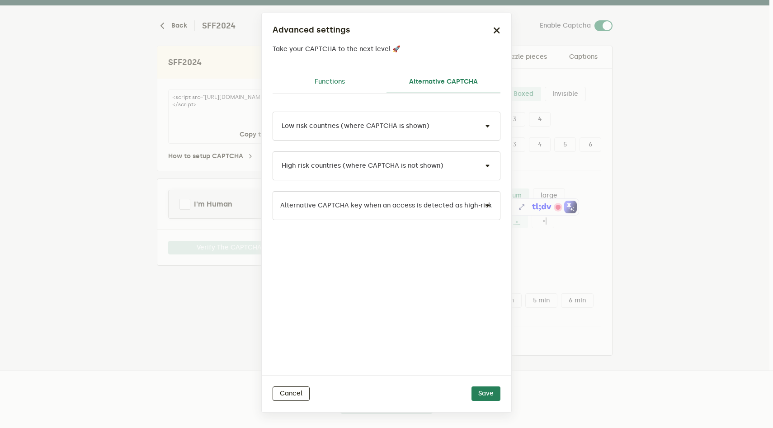
click at [367, 82] on link "Functions" at bounding box center [329, 82] width 114 height 22
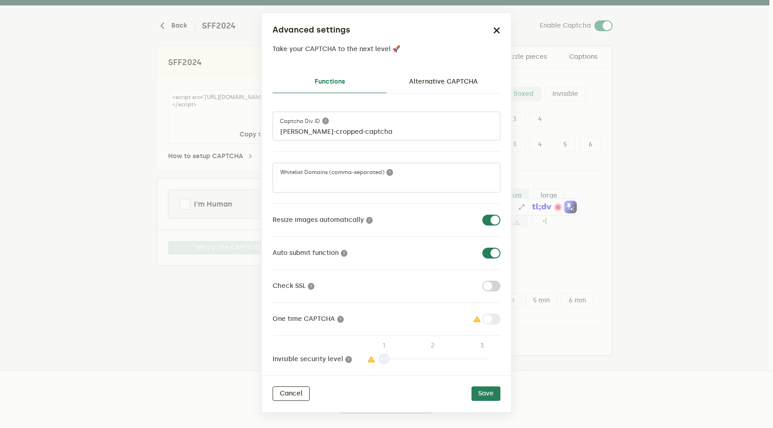
click at [500, 215] on label at bounding box center [500, 215] width 0 height 0
click at [482, 219] on input "checkbox" at bounding box center [487, 220] width 11 height 11
checkbox input "false"
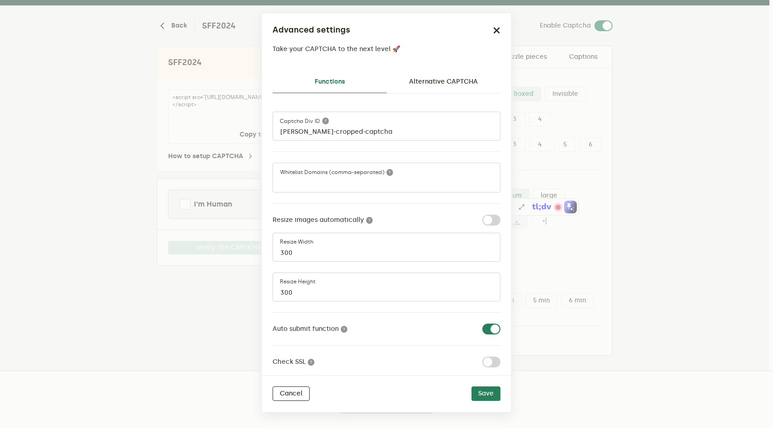
click at [496, 22] on div "Advanced settings Take your CAPTCHA to the next level 🚀" at bounding box center [386, 38] width 249 height 51
click at [498, 36] on div "Advanced settings Take your CAPTCHA to the next level 🚀" at bounding box center [386, 38] width 249 height 51
click at [498, 30] on icon "button" at bounding box center [496, 30] width 7 height 7
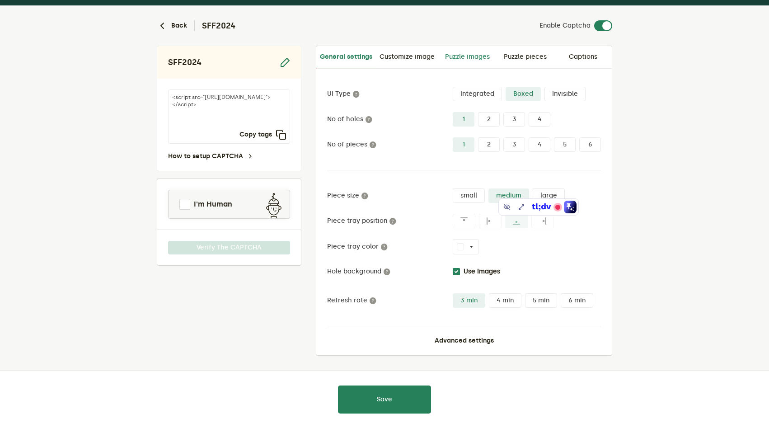
click at [465, 58] on link "Puzzle images" at bounding box center [467, 57] width 58 height 22
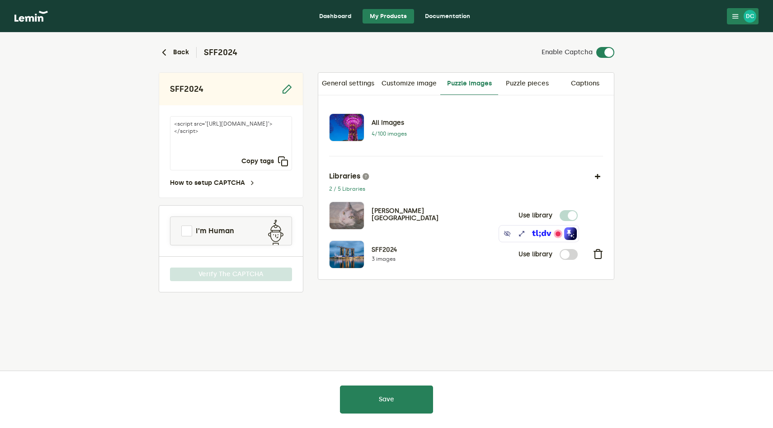
click at [382, 134] on p "4/100 images" at bounding box center [397, 133] width 52 height 7
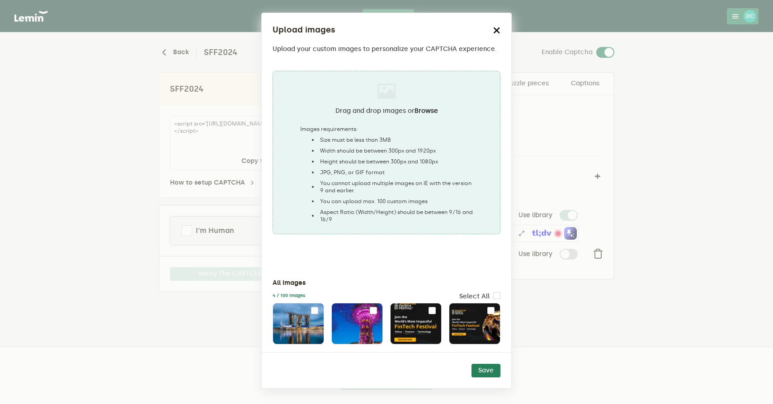
click at [497, 27] on icon "button" at bounding box center [496, 30] width 7 height 7
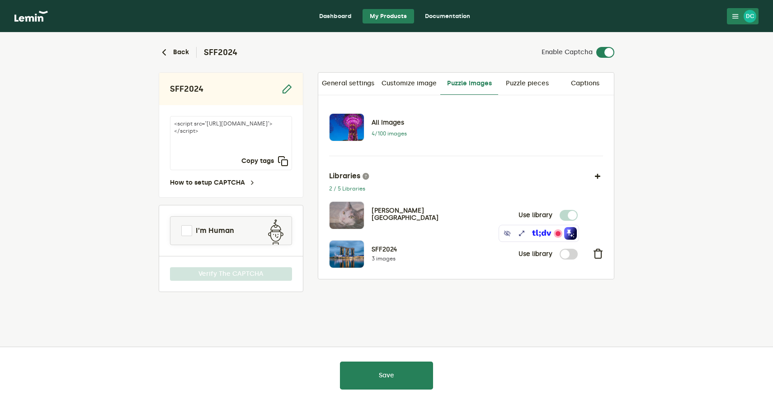
click at [391, 134] on p "4/100 images" at bounding box center [397, 133] width 52 height 7
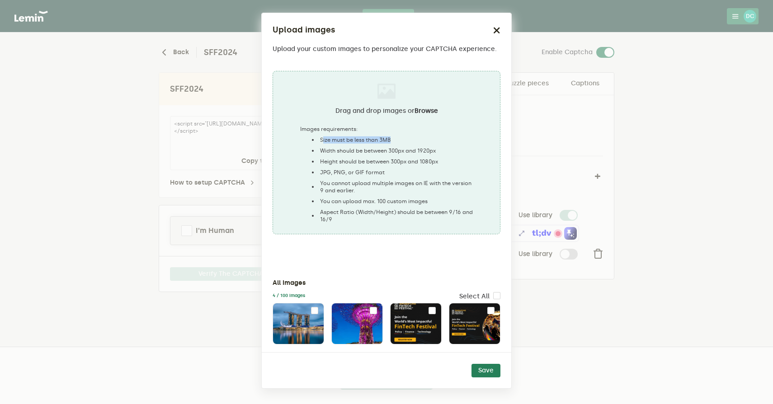
drag, startPoint x: 322, startPoint y: 141, endPoint x: 391, endPoint y: 139, distance: 69.2
click at [391, 139] on li "Size must be less than 3MB" at bounding box center [391, 139] width 164 height 7
click at [336, 247] on div "Drag and drop images or Browse Images requirements: Size must be less than 3MB …" at bounding box center [386, 208] width 228 height 274
drag, startPoint x: 408, startPoint y: 154, endPoint x: 390, endPoint y: 152, distance: 17.2
click at [390, 152] on li "Width should be between 300px and 1920px" at bounding box center [391, 150] width 164 height 7
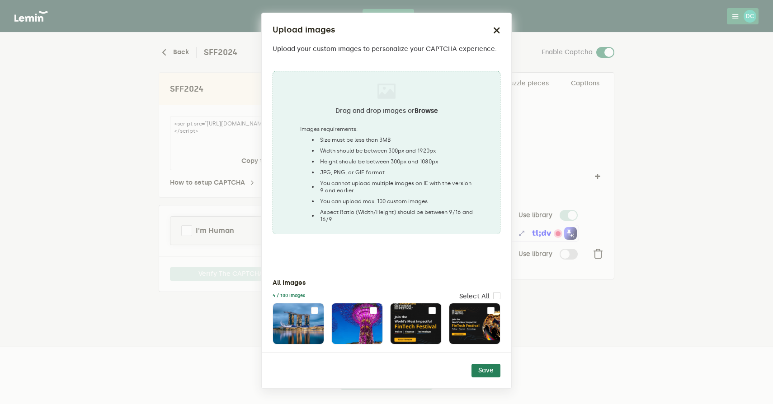
click at [403, 244] on div "Drag and drop images or Browse Images requirements: Size must be less than 3MB …" at bounding box center [386, 208] width 228 height 274
click at [497, 28] on icon "button" at bounding box center [496, 30] width 7 height 7
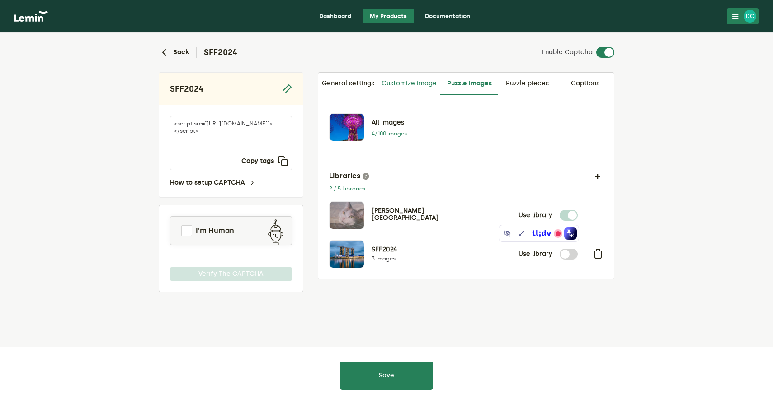
click at [404, 84] on link "Customize image" at bounding box center [409, 84] width 62 height 22
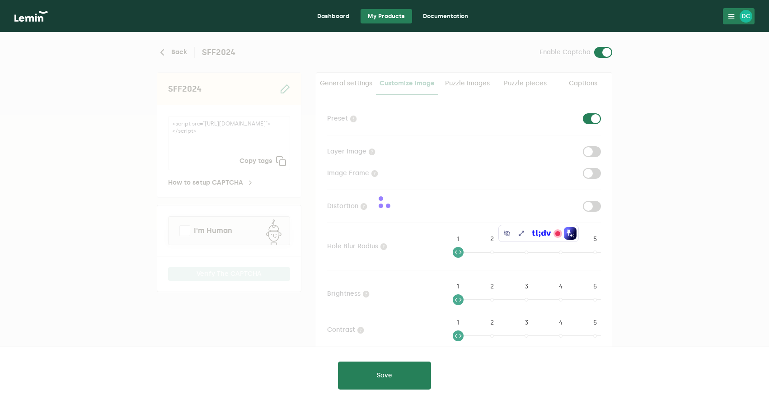
checkbox input "true"
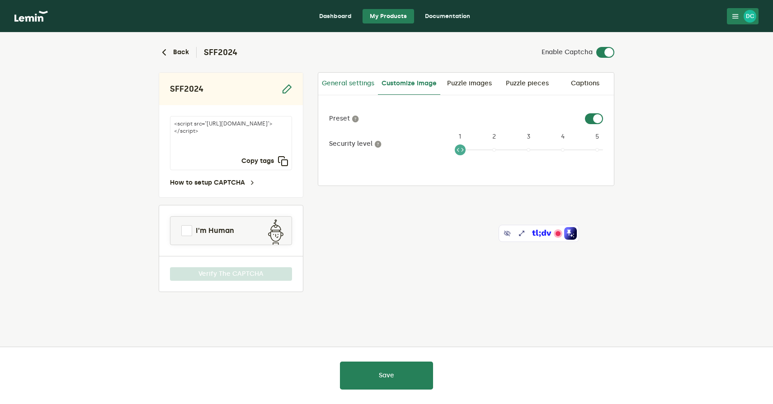
click at [356, 86] on link "General settings" at bounding box center [348, 84] width 60 height 22
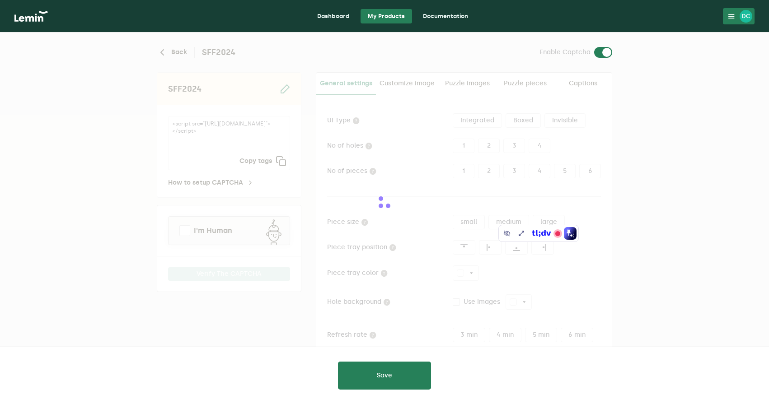
type input "white"
checkbox input "true"
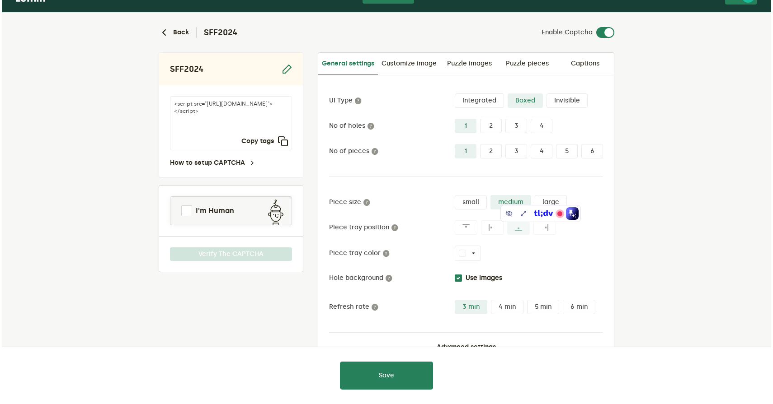
scroll to position [50, 0]
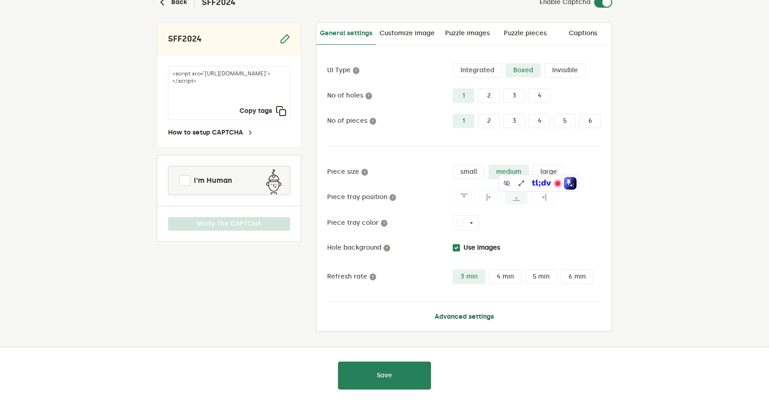
click at [483, 319] on button "Advanced settings" at bounding box center [464, 317] width 59 height 7
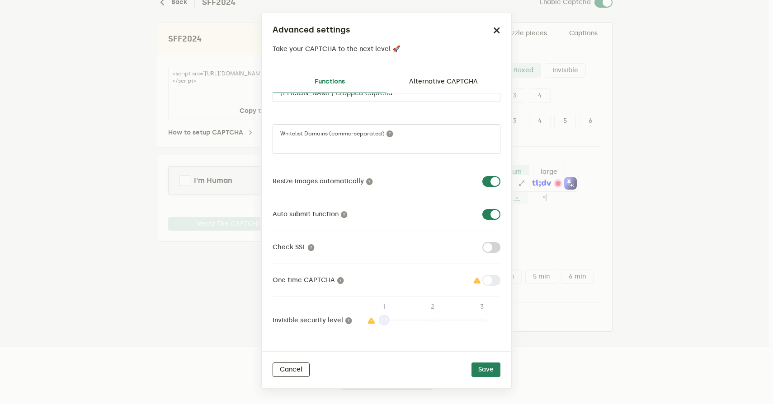
scroll to position [29, 0]
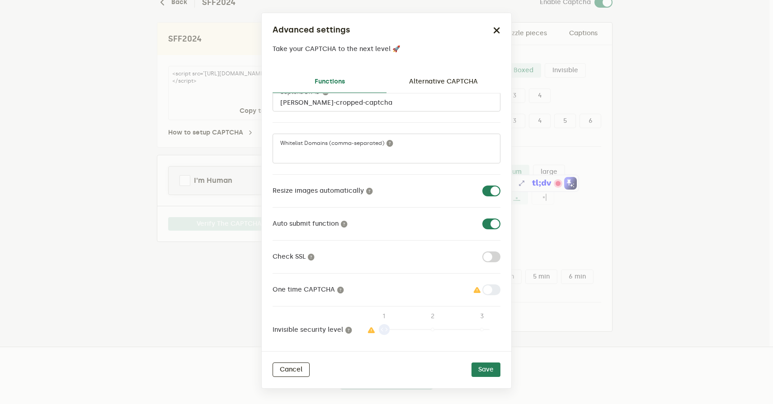
click at [500, 285] on label at bounding box center [500, 285] width 0 height 0
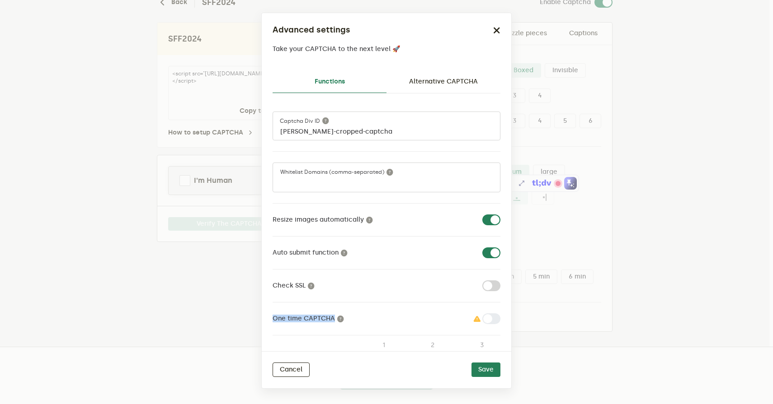
scroll to position [1, 0]
click at [412, 85] on link "Alternative CAPTCHA" at bounding box center [443, 82] width 114 height 22
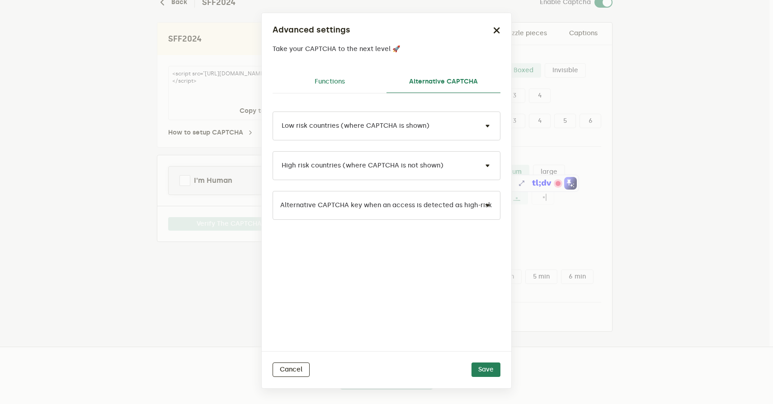
scroll to position [0, 0]
click at [488, 125] on span at bounding box center [487, 126] width 11 height 11
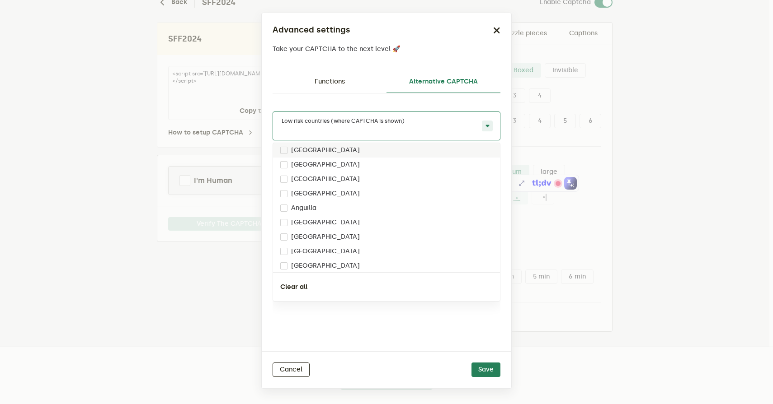
click at [488, 125] on span at bounding box center [487, 126] width 11 height 11
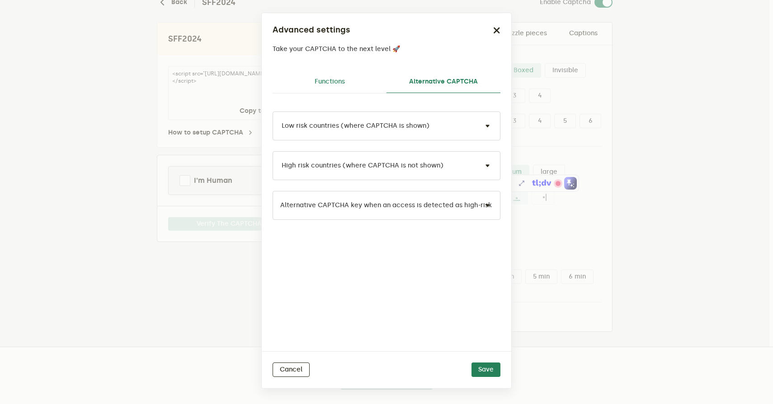
click at [329, 84] on link "Functions" at bounding box center [329, 82] width 114 height 22
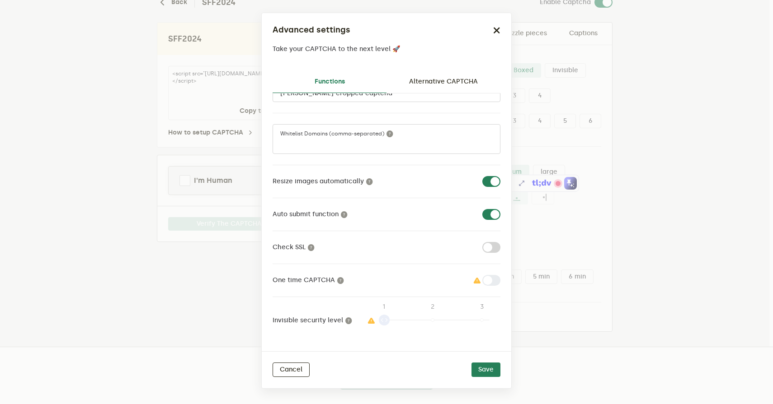
scroll to position [22, 0]
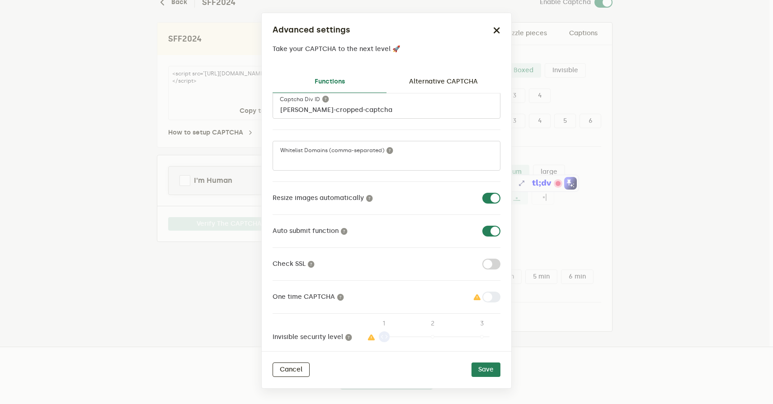
click at [371, 162] on form at bounding box center [386, 163] width 212 height 11
click at [387, 176] on div "[PERSON_NAME]-cropped-captcha Captcha div ID Whitelist Domains (comma-separated…" at bounding box center [386, 220] width 228 height 260
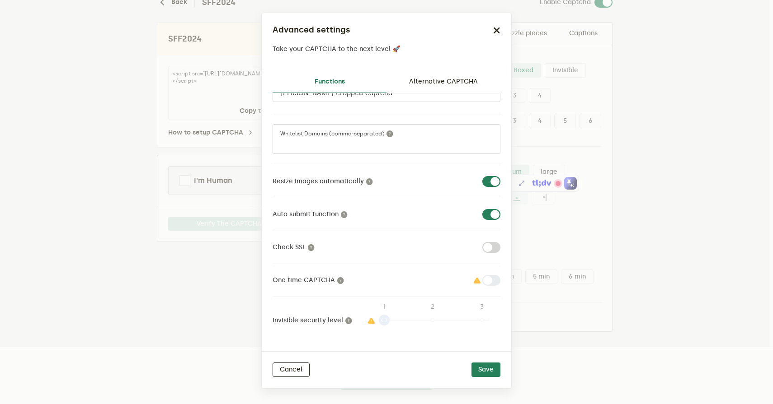
click at [500, 176] on label at bounding box center [500, 176] width 0 height 0
click at [488, 183] on input "checkbox" at bounding box center [487, 181] width 11 height 11
checkbox input "false"
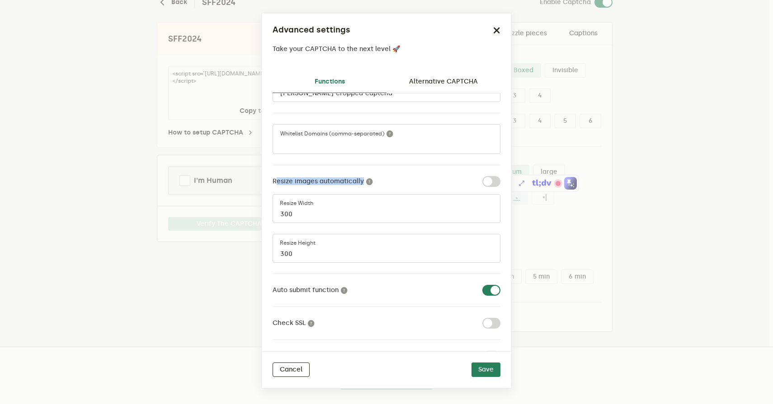
drag, startPoint x: 270, startPoint y: 177, endPoint x: 385, endPoint y: 178, distance: 114.3
click at [385, 178] on div "Functions Alternative CAPTCHA [PERSON_NAME]-cropped-captcha Captcha div ID Whit…" at bounding box center [386, 208] width 249 height 288
click at [494, 37] on div "Advanced settings Take your CAPTCHA to the next level 🚀" at bounding box center [386, 38] width 249 height 51
click at [494, 32] on icon "button" at bounding box center [496, 30] width 7 height 7
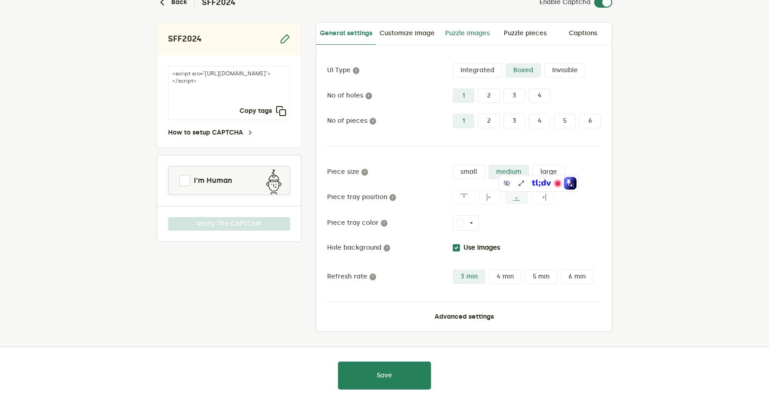
click at [460, 35] on link "Puzzle images" at bounding box center [467, 34] width 58 height 22
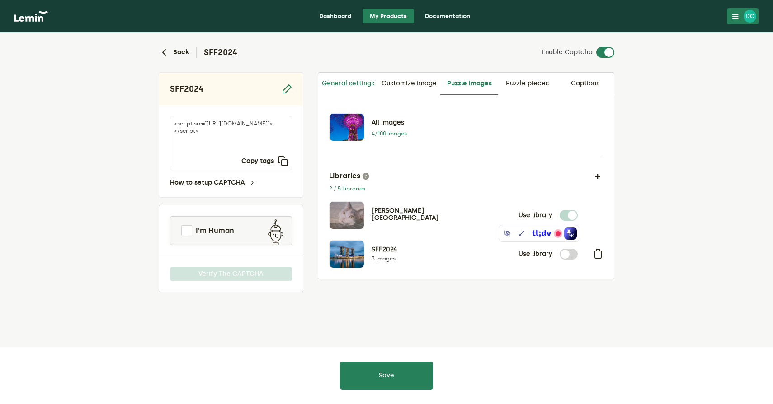
click at [354, 86] on link "General settings" at bounding box center [348, 84] width 60 height 22
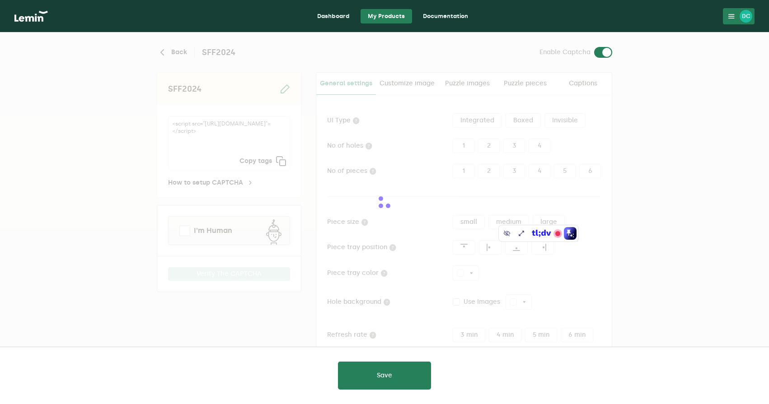
type input "white"
checkbox input "true"
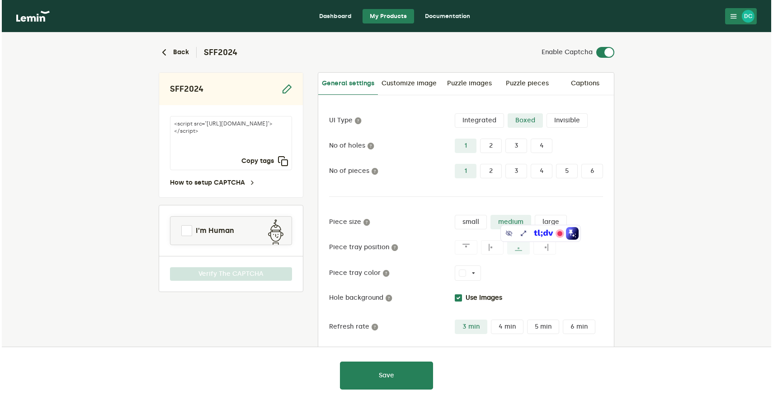
scroll to position [50, 0]
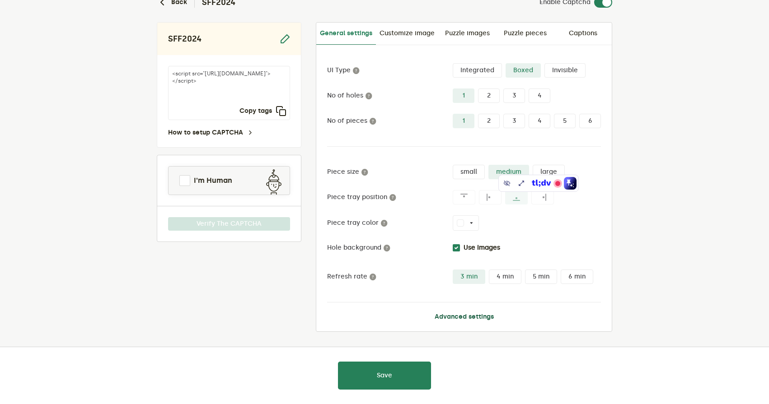
click at [440, 319] on button "Advanced settings" at bounding box center [464, 317] width 59 height 7
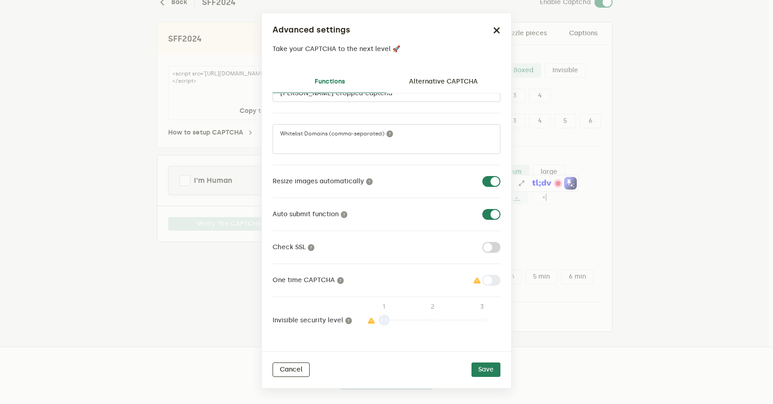
scroll to position [10, 0]
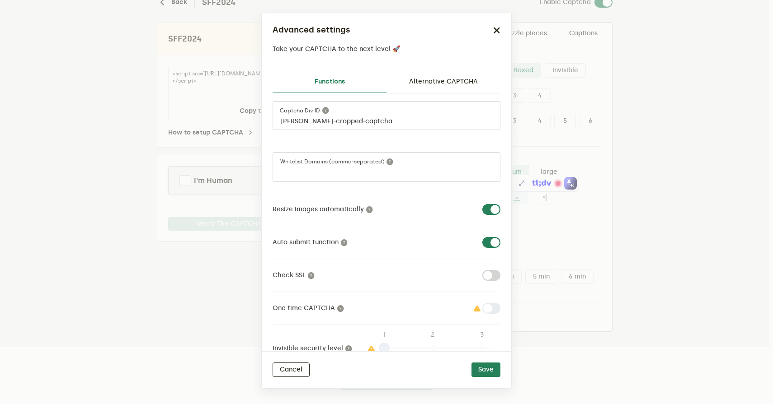
click at [500, 204] on label at bounding box center [500, 204] width 0 height 0
click at [485, 211] on input "checkbox" at bounding box center [487, 209] width 11 height 11
checkbox input "false"
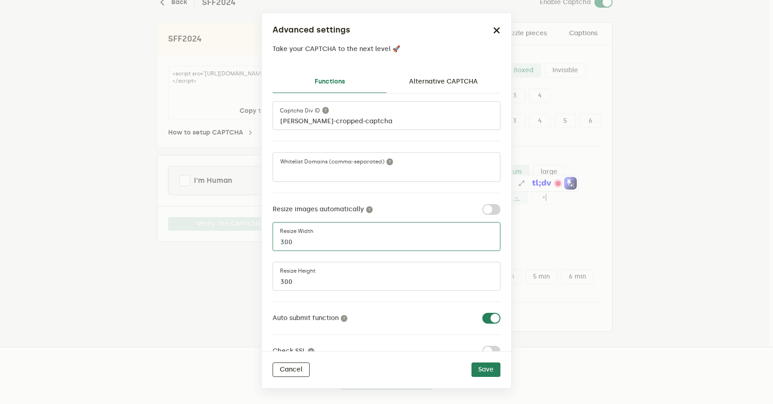
click at [303, 245] on input "300" at bounding box center [386, 236] width 228 height 29
click at [485, 241] on input "301" at bounding box center [386, 236] width 228 height 29
click at [485, 241] on input "302" at bounding box center [386, 236] width 228 height 29
click at [485, 241] on input "303" at bounding box center [386, 236] width 228 height 29
click at [485, 241] on input "315" at bounding box center [386, 236] width 228 height 29
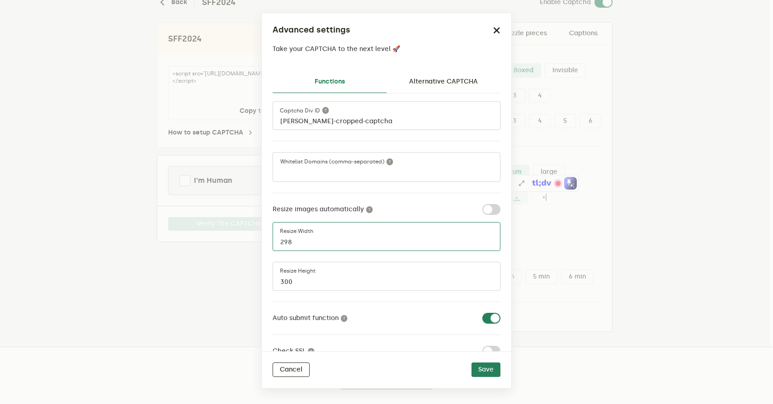
click at [485, 244] on input "298" at bounding box center [386, 236] width 228 height 29
click at [485, 235] on input "298" at bounding box center [386, 236] width 228 height 29
click at [485, 237] on input "298" at bounding box center [386, 236] width 228 height 29
click at [485, 239] on input "299" at bounding box center [386, 236] width 228 height 29
type input "300"
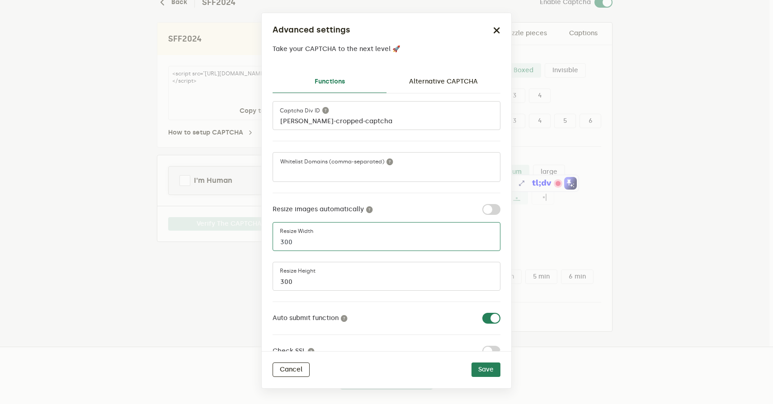
click at [485, 239] on input "300" at bounding box center [386, 236] width 228 height 29
click at [500, 204] on label at bounding box center [500, 204] width 0 height 0
click at [490, 208] on input "checkbox" at bounding box center [487, 209] width 11 height 11
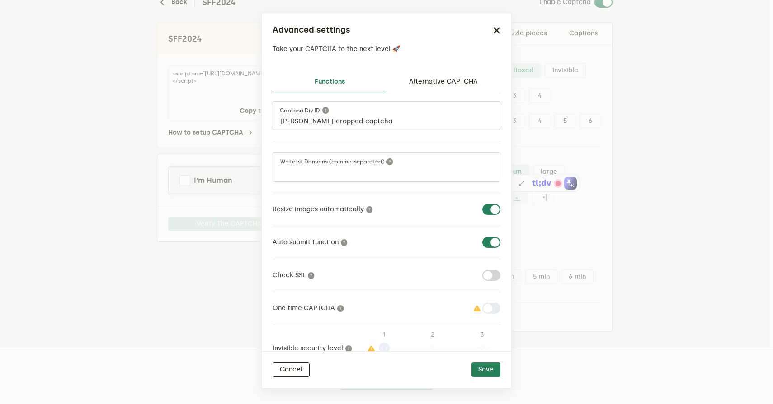
click at [500, 204] on label at bounding box center [500, 204] width 0 height 0
click at [491, 208] on input "checkbox" at bounding box center [487, 209] width 11 height 11
checkbox input "false"
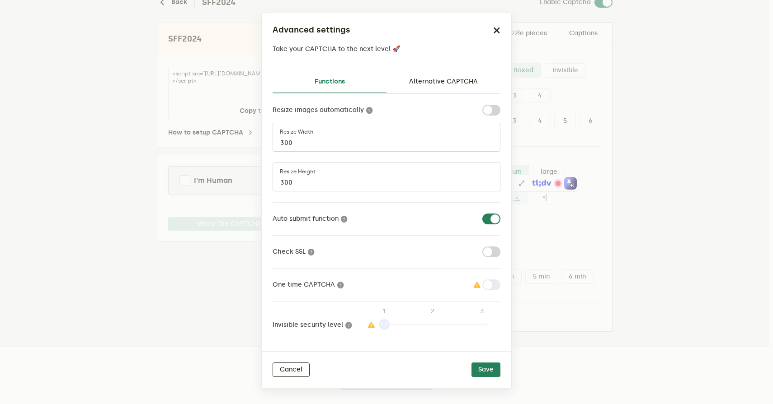
scroll to position [114, 0]
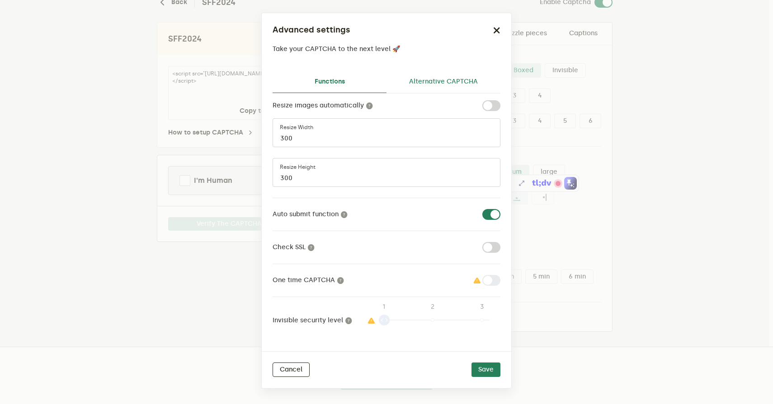
click at [455, 90] on link "Alternative CAPTCHA" at bounding box center [443, 82] width 114 height 22
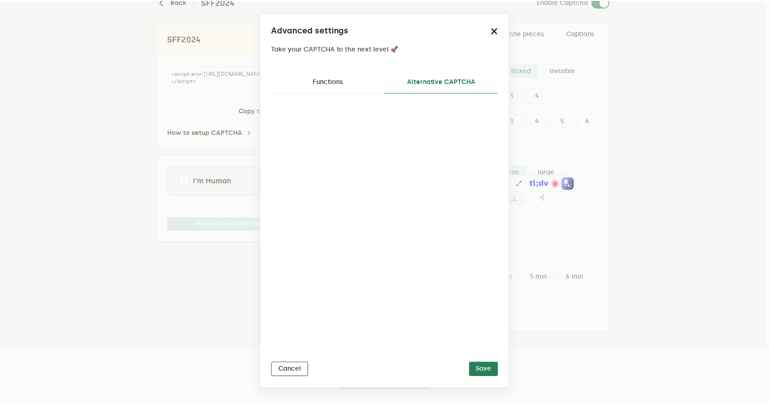
scroll to position [0, 0]
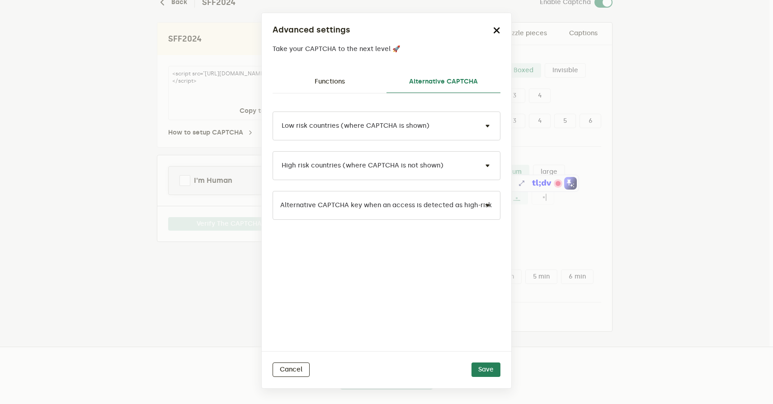
click at [499, 32] on icon "button" at bounding box center [496, 30] width 7 height 7
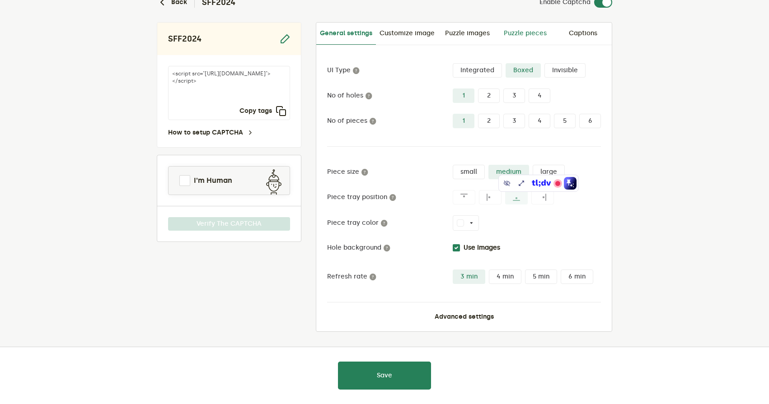
click at [512, 33] on link "Puzzle pieces" at bounding box center [525, 34] width 58 height 22
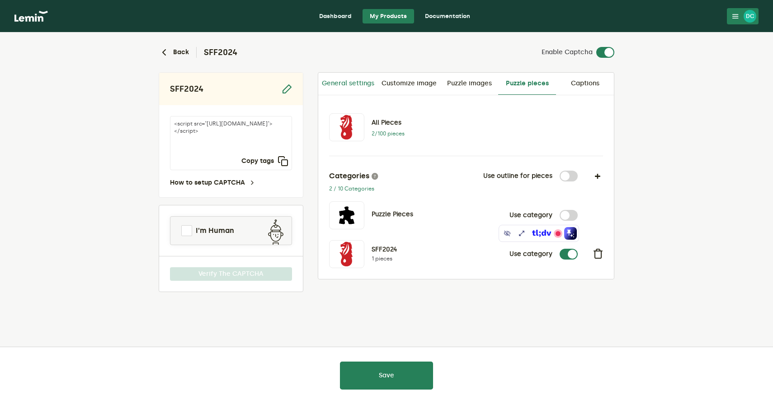
click at [345, 81] on link "General settings" at bounding box center [348, 84] width 60 height 22
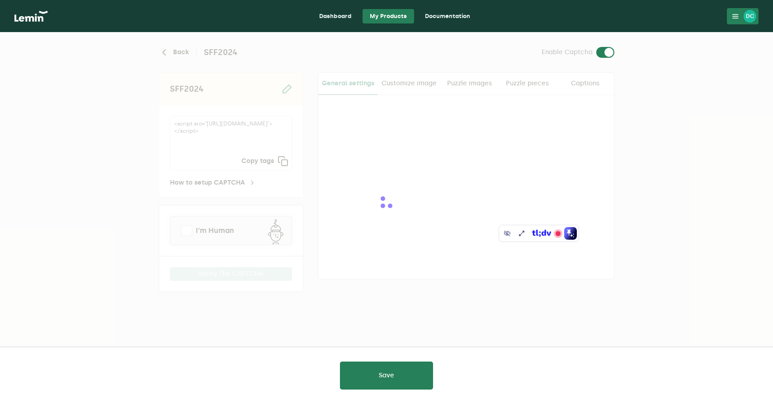
type input "white"
checkbox input "true"
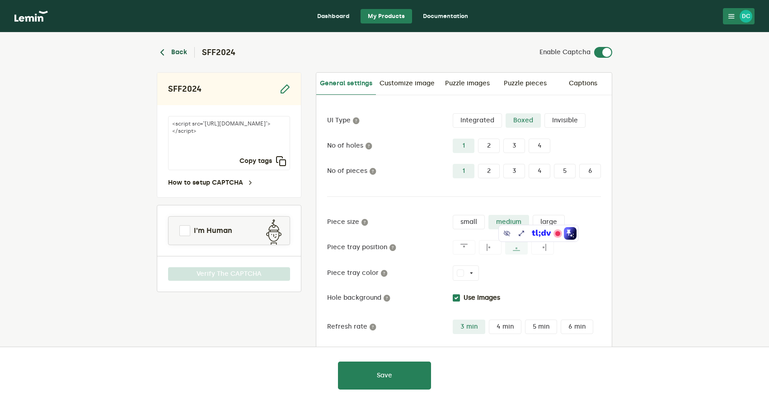
click at [183, 52] on button "Back" at bounding box center [172, 52] width 30 height 11
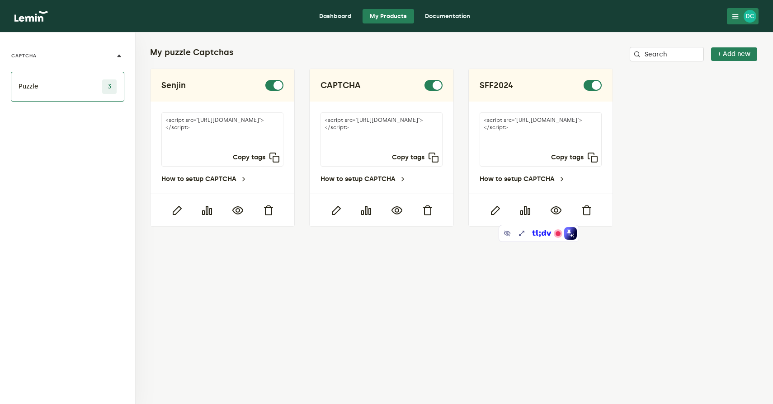
click at [85, 87] on li "Puzzle 3" at bounding box center [67, 87] width 113 height 30
click at [737, 55] on button "+ Add new" at bounding box center [734, 54] width 46 height 14
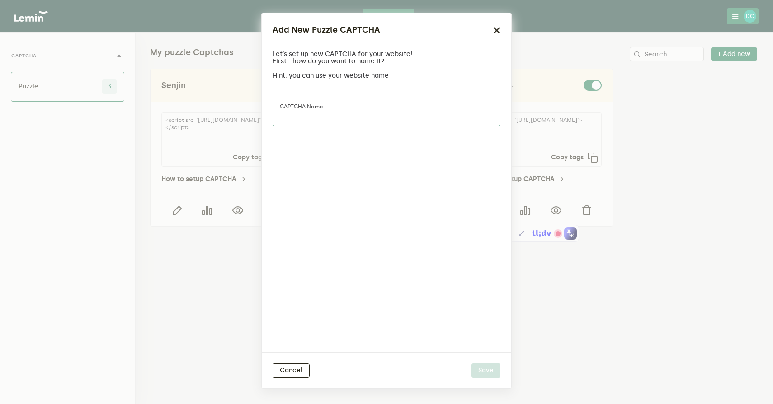
click at [425, 121] on input "CAPTCHA name" at bounding box center [386, 112] width 228 height 29
click at [494, 33] on icon "button" at bounding box center [496, 30] width 7 height 7
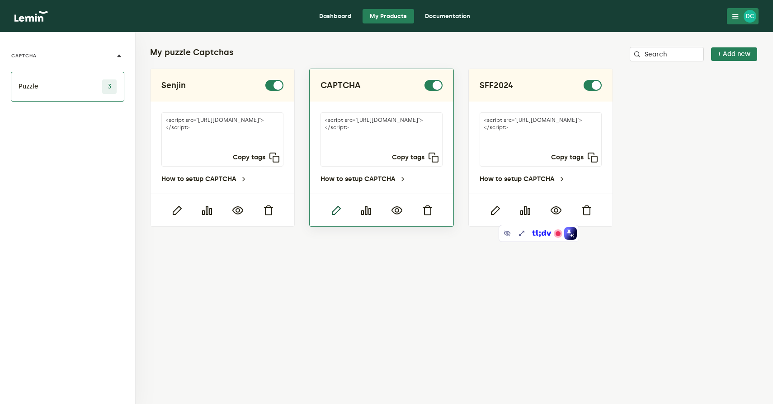
click at [339, 211] on icon "button" at bounding box center [335, 210] width 11 height 11
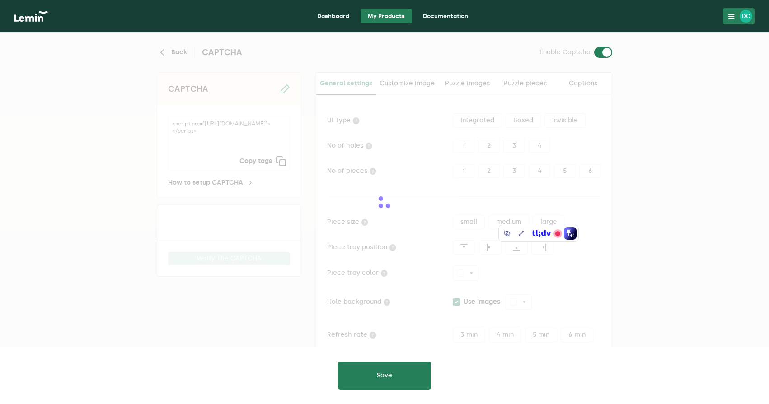
type input "white"
checkbox input "true"
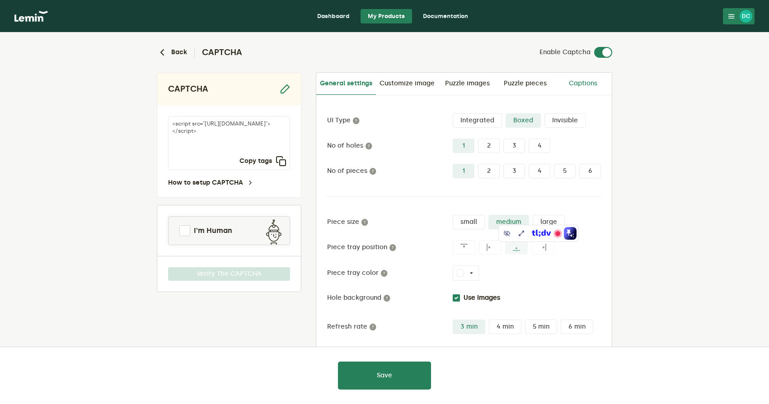
click at [583, 86] on link "Captions" at bounding box center [583, 84] width 58 height 22
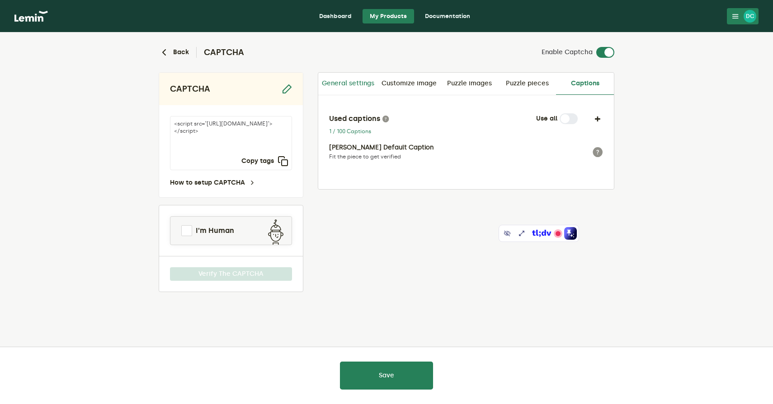
click at [345, 85] on link "General settings" at bounding box center [348, 84] width 60 height 22
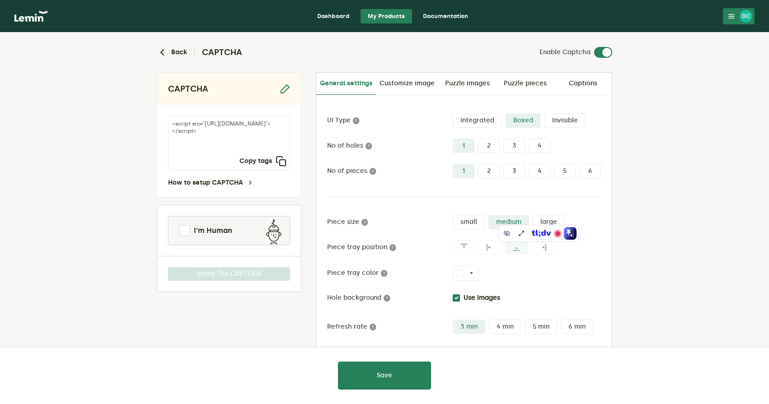
click at [451, 1] on nav "Dashboard My Products Documentation DC DC [PERSON_NAME] [PERSON_NAME][EMAIL_ADD…" at bounding box center [384, 16] width 769 height 33
click at [448, 10] on link "Documentation" at bounding box center [446, 16] width 60 height 14
click at [331, 24] on nav "Dashboard My Products Documentation DC DC [PERSON_NAME] [PERSON_NAME][EMAIL_ADD…" at bounding box center [384, 16] width 769 height 33
click at [331, 21] on link "Dashboard" at bounding box center [333, 16] width 47 height 14
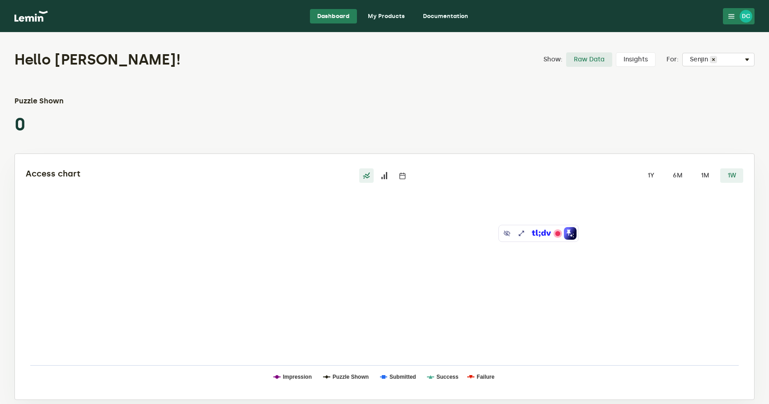
click at [386, 20] on link "My Products" at bounding box center [387, 16] width 52 height 14
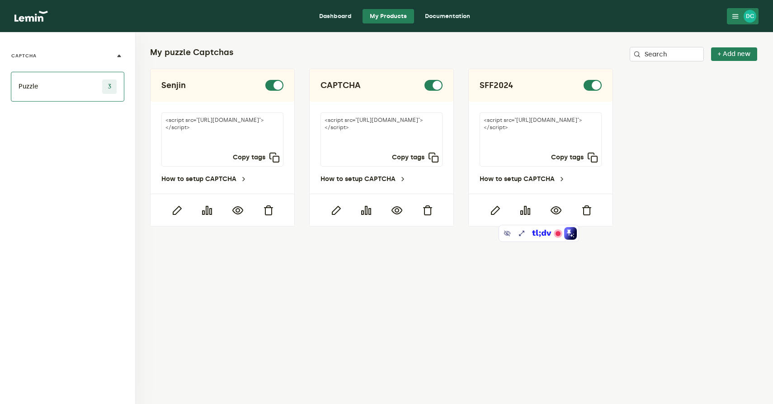
click at [345, 15] on link "Dashboard" at bounding box center [335, 16] width 47 height 14
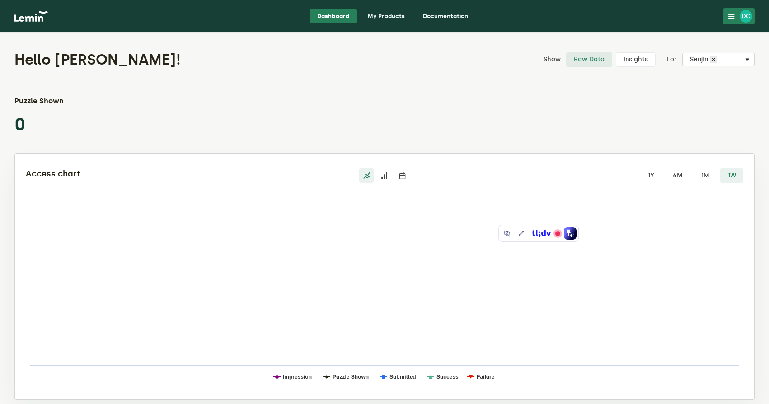
click at [375, 13] on link "My Products" at bounding box center [387, 16] width 52 height 14
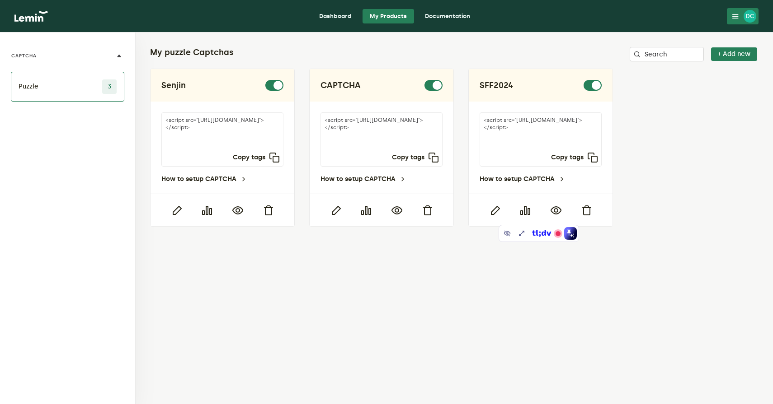
click at [329, 18] on link "Dashboard" at bounding box center [335, 16] width 47 height 14
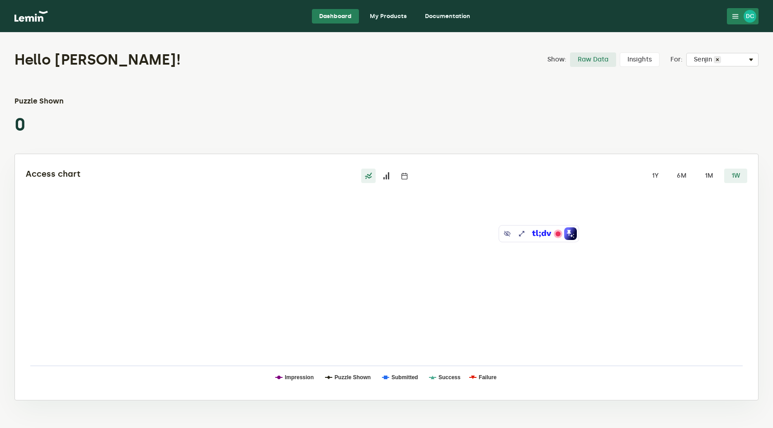
click at [34, 57] on h1 "Hello [PERSON_NAME]!" at bounding box center [249, 60] width 470 height 18
click at [34, 15] on img at bounding box center [30, 16] width 33 height 11
click at [394, 24] on nav "Dashboard My Products Documentation DC DC [PERSON_NAME] [PERSON_NAME][EMAIL_ADD…" at bounding box center [386, 16] width 773 height 33
click at [391, 18] on link "My Products" at bounding box center [388, 16] width 52 height 14
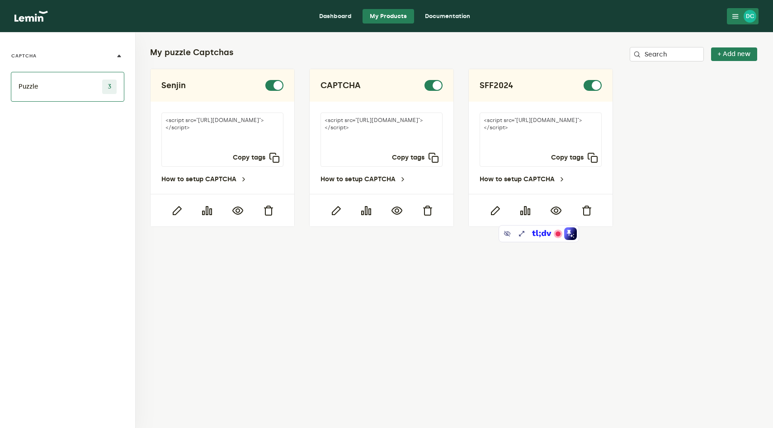
click at [754, 16] on div "DC" at bounding box center [749, 16] width 13 height 13
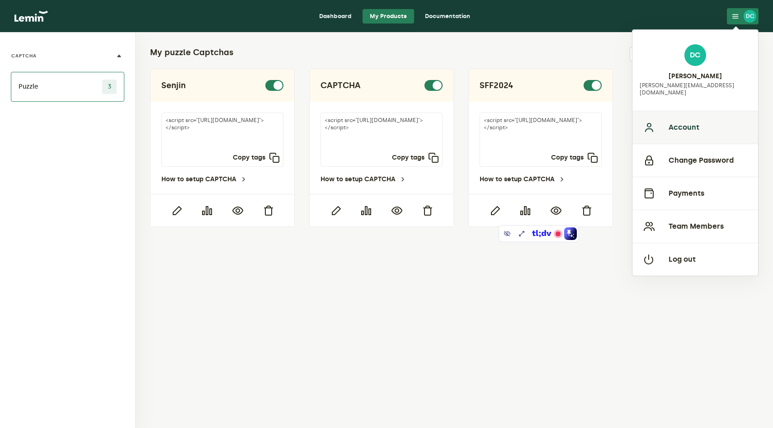
click at [687, 117] on button "Account" at bounding box center [695, 127] width 126 height 33
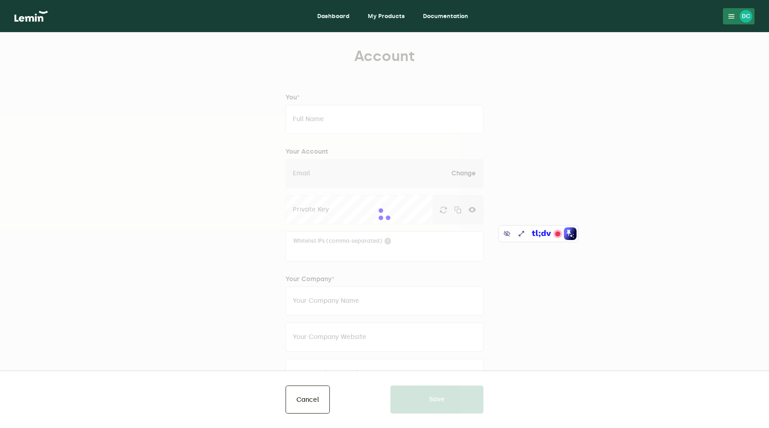
type input "[PERSON_NAME]"
type input "[PERSON_NAME][EMAIL_ADDRESS][DOMAIN_NAME]"
type input "Capy KK"
type input "[URL][DOMAIN_NAME]"
type input "[PHONE_NUMBER]"
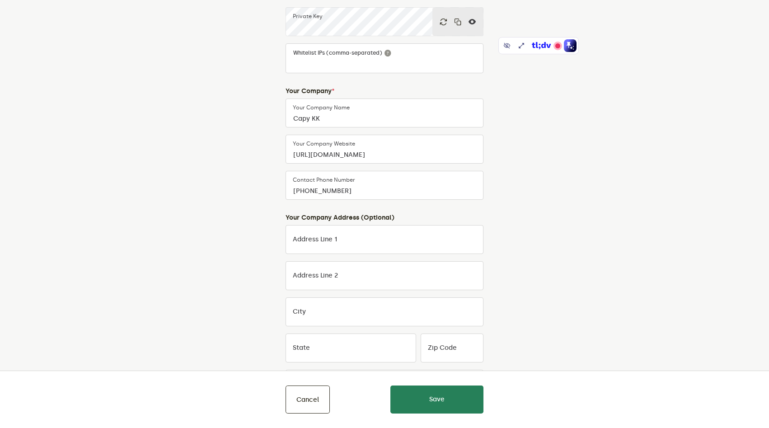
scroll to position [184, 0]
